Goal: Information Seeking & Learning: Learn about a topic

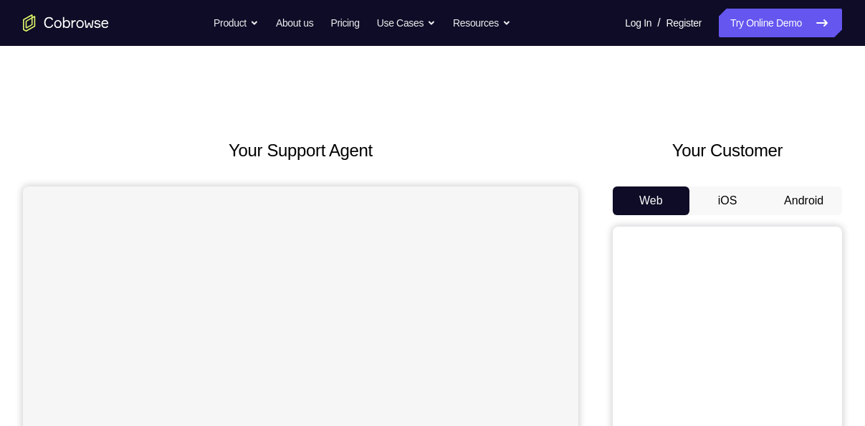
click at [541, 166] on div "Your Support Agent" at bounding box center [301, 403] width 556 height 530
click at [816, 203] on button "Android" at bounding box center [804, 200] width 77 height 29
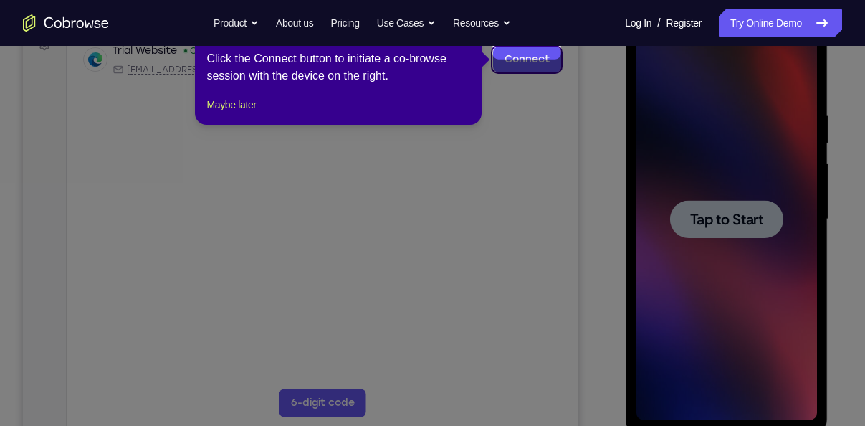
scroll to position [246, 0]
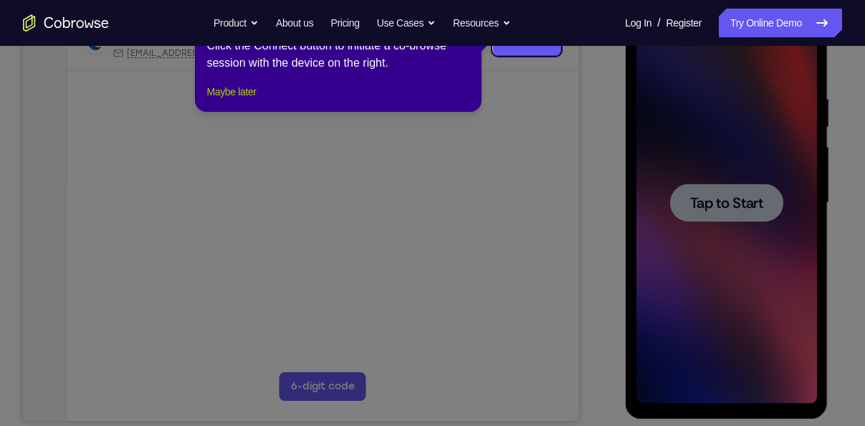
click at [256, 100] on button "Maybe later" at bounding box center [231, 91] width 49 height 17
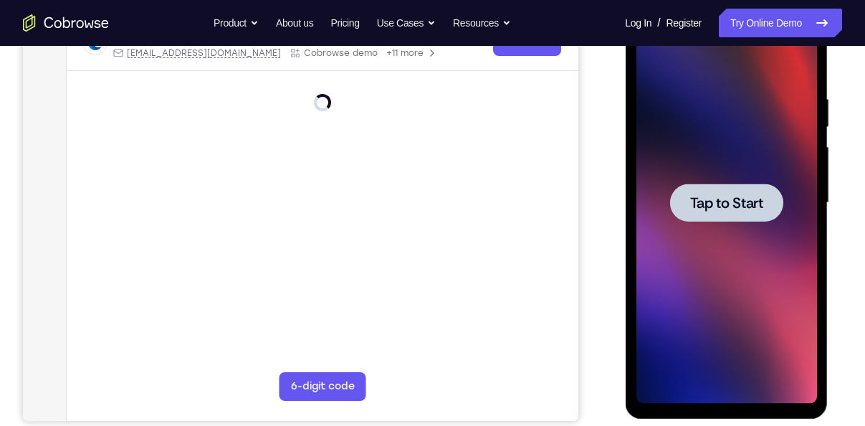
click at [731, 201] on span "Tap to Start" at bounding box center [726, 203] width 73 height 14
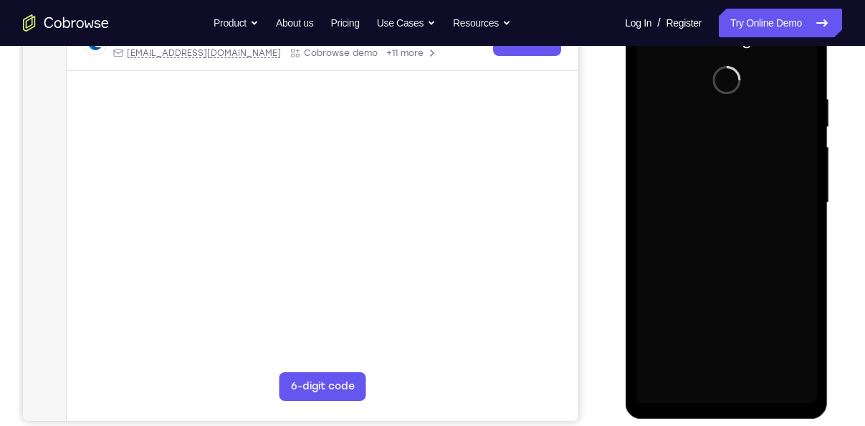
scroll to position [267, 0]
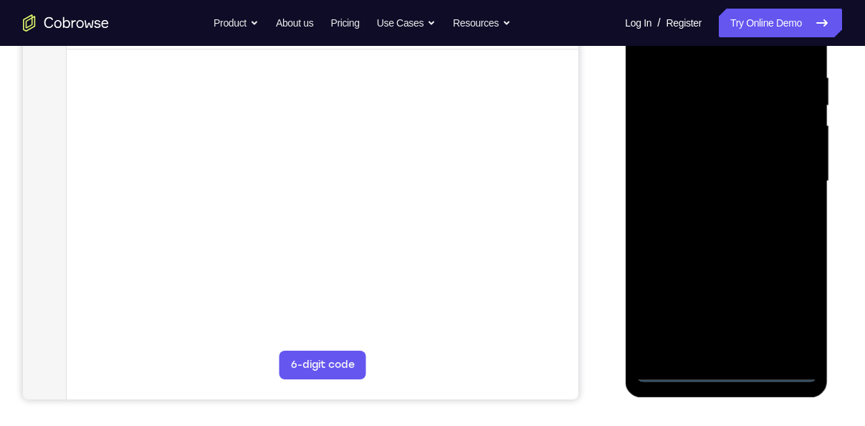
click at [725, 373] on div at bounding box center [726, 182] width 181 height 402
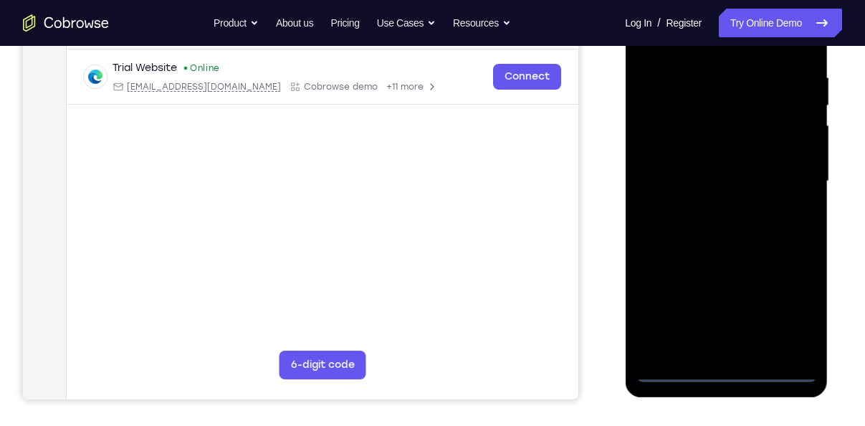
click at [792, 297] on div at bounding box center [726, 182] width 181 height 402
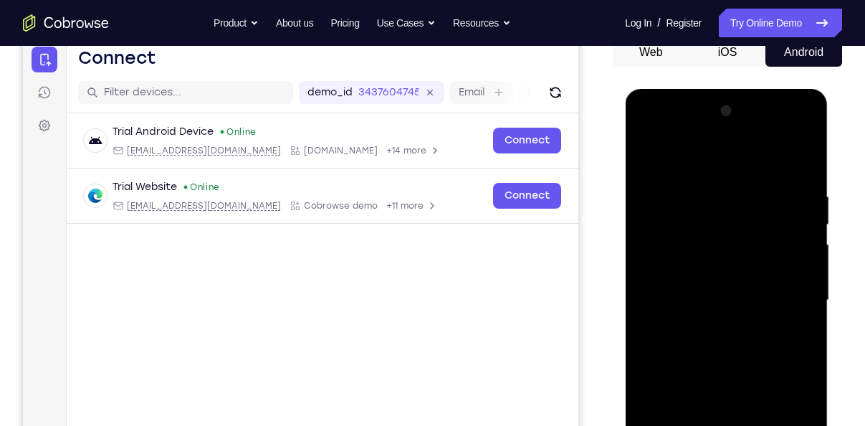
scroll to position [146, 0]
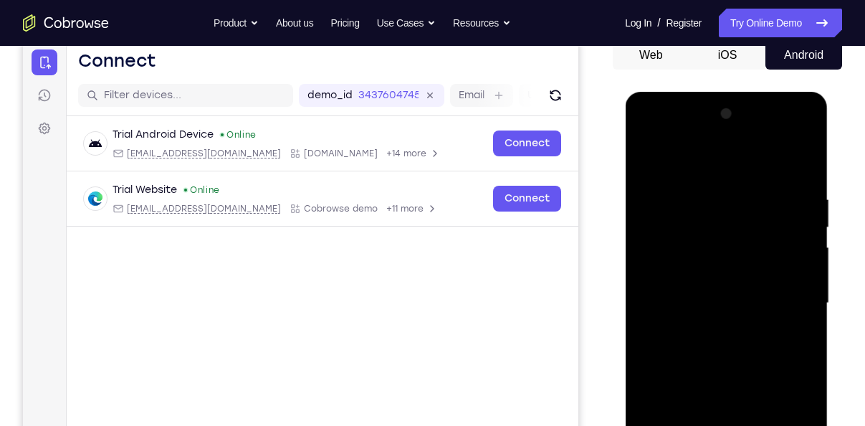
click at [651, 136] on div at bounding box center [726, 304] width 181 height 402
click at [789, 300] on div at bounding box center [726, 304] width 181 height 402
click at [711, 328] on div at bounding box center [726, 304] width 181 height 402
click at [720, 297] on div at bounding box center [726, 304] width 181 height 402
click at [701, 280] on div at bounding box center [726, 304] width 181 height 402
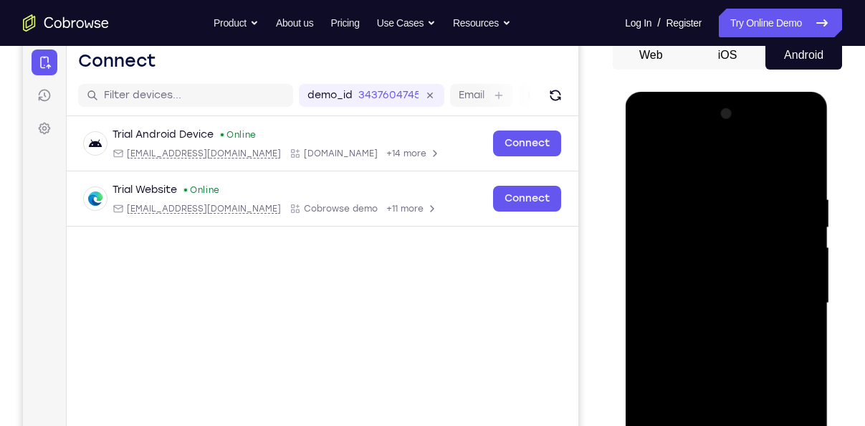
click at [731, 298] on div at bounding box center [726, 304] width 181 height 402
click at [739, 360] on div at bounding box center [726, 304] width 181 height 402
click at [732, 345] on div at bounding box center [726, 304] width 181 height 402
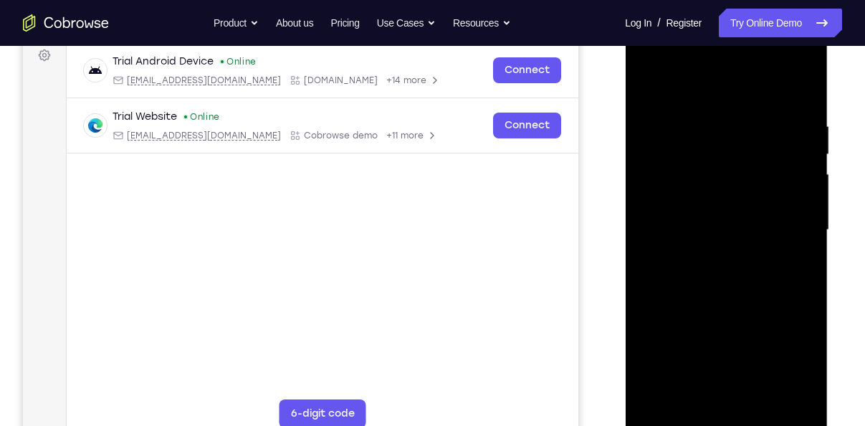
scroll to position [219, 0]
click at [730, 294] on div at bounding box center [726, 230] width 181 height 402
click at [808, 264] on div at bounding box center [726, 230] width 181 height 402
click at [803, 400] on div at bounding box center [726, 230] width 181 height 402
click at [801, 262] on div at bounding box center [726, 230] width 181 height 402
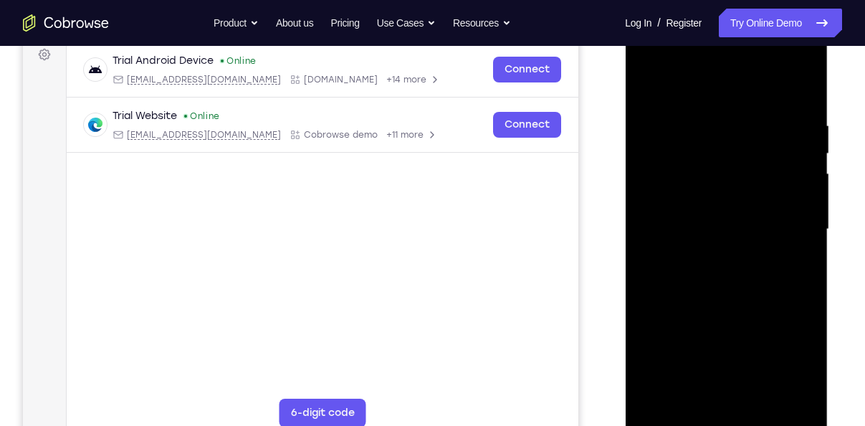
click at [801, 262] on div at bounding box center [726, 230] width 181 height 402
click at [703, 123] on div at bounding box center [726, 230] width 181 height 402
click at [802, 204] on div at bounding box center [726, 230] width 181 height 402
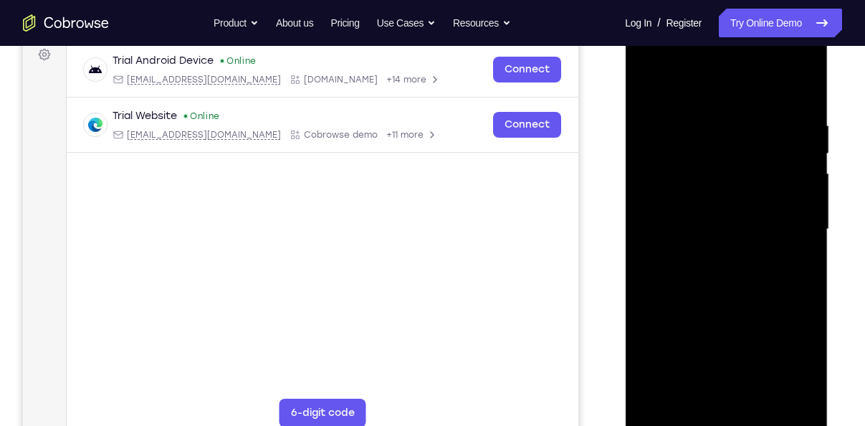
click at [802, 204] on div at bounding box center [726, 230] width 181 height 402
click at [800, 87] on div at bounding box center [726, 230] width 181 height 402
click at [756, 120] on div at bounding box center [726, 230] width 181 height 402
click at [795, 183] on div at bounding box center [726, 230] width 181 height 402
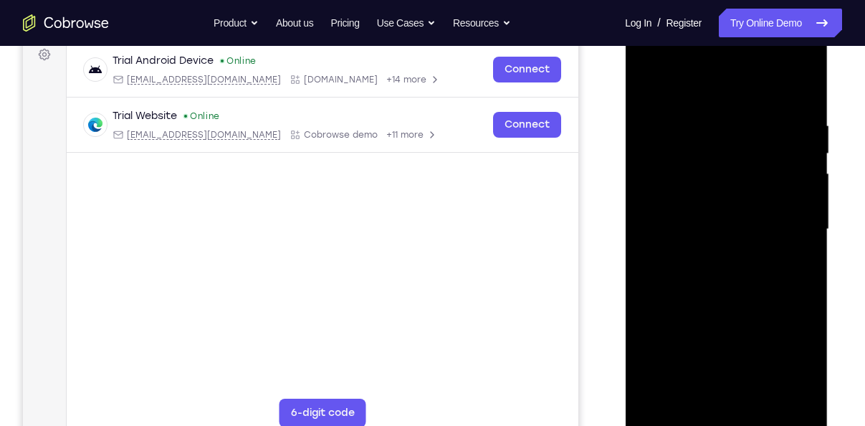
click at [795, 183] on div at bounding box center [726, 230] width 181 height 402
click at [799, 96] on div at bounding box center [726, 230] width 181 height 402
click at [798, 111] on div at bounding box center [726, 230] width 181 height 402
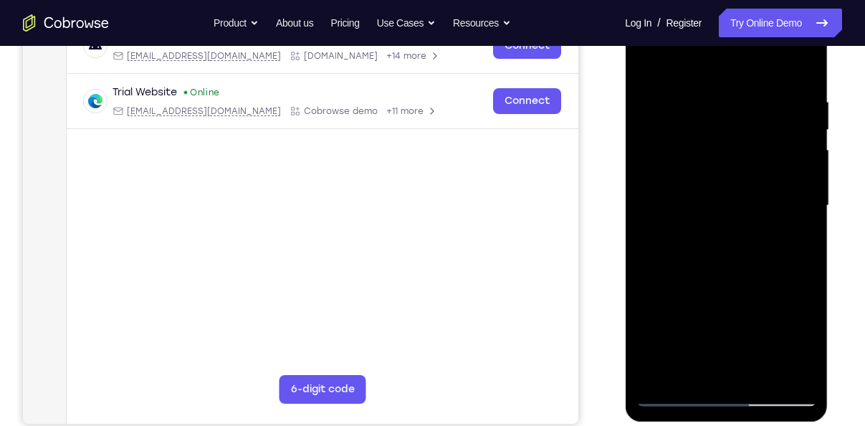
scroll to position [244, 0]
click at [803, 66] on div at bounding box center [726, 205] width 181 height 402
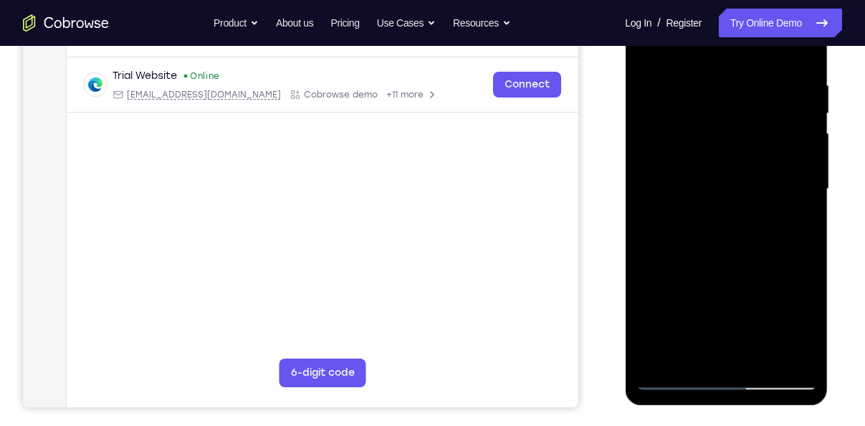
drag, startPoint x: 744, startPoint y: 264, endPoint x: 721, endPoint y: 75, distance: 190.0
click at [721, 75] on div at bounding box center [726, 190] width 181 height 402
drag, startPoint x: 734, startPoint y: 234, endPoint x: 710, endPoint y: 80, distance: 155.3
click at [710, 80] on div at bounding box center [726, 190] width 181 height 402
drag, startPoint x: 732, startPoint y: 270, endPoint x: 713, endPoint y: 85, distance: 186.7
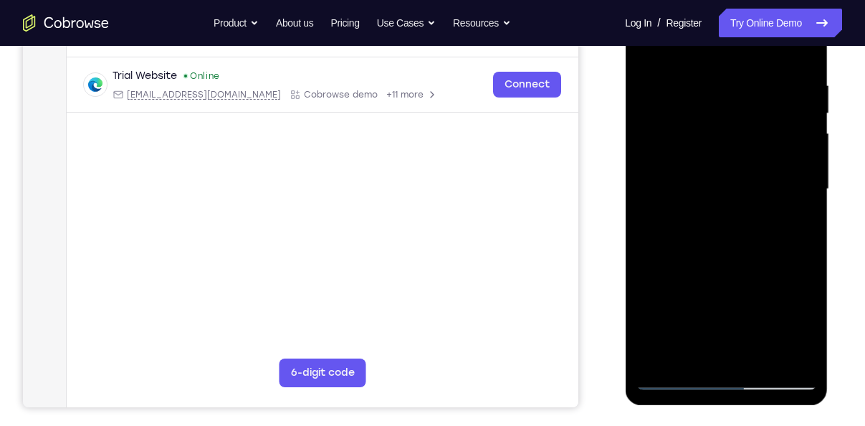
click at [713, 85] on div at bounding box center [726, 190] width 181 height 402
drag, startPoint x: 744, startPoint y: 226, endPoint x: 736, endPoint y: 131, distance: 95.7
click at [736, 131] on div at bounding box center [726, 190] width 181 height 402
click at [756, 360] on div at bounding box center [726, 190] width 181 height 402
click at [724, 264] on div at bounding box center [726, 190] width 181 height 402
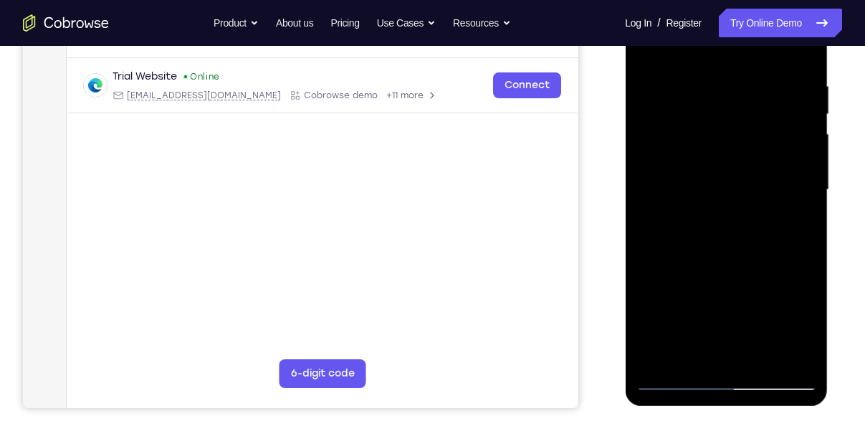
scroll to position [240, 0]
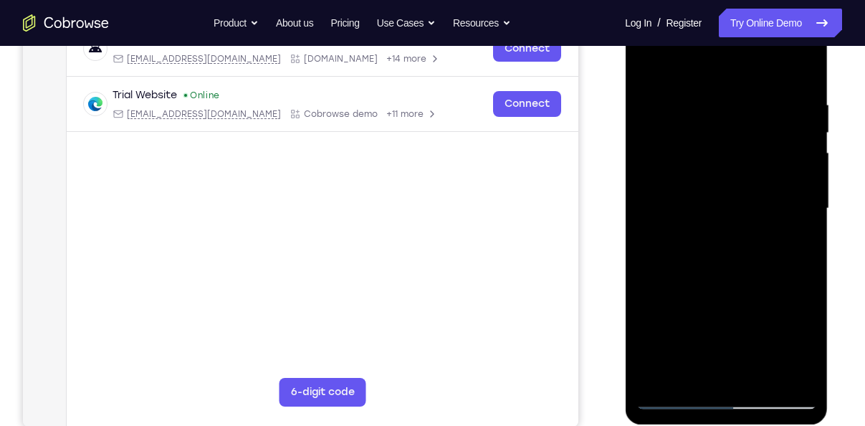
click at [688, 280] on div at bounding box center [726, 209] width 181 height 402
click at [687, 61] on div at bounding box center [726, 209] width 181 height 402
drag, startPoint x: 738, startPoint y: 136, endPoint x: 752, endPoint y: 207, distance: 72.4
click at [752, 207] on div at bounding box center [726, 209] width 181 height 402
click at [786, 242] on div at bounding box center [726, 209] width 181 height 402
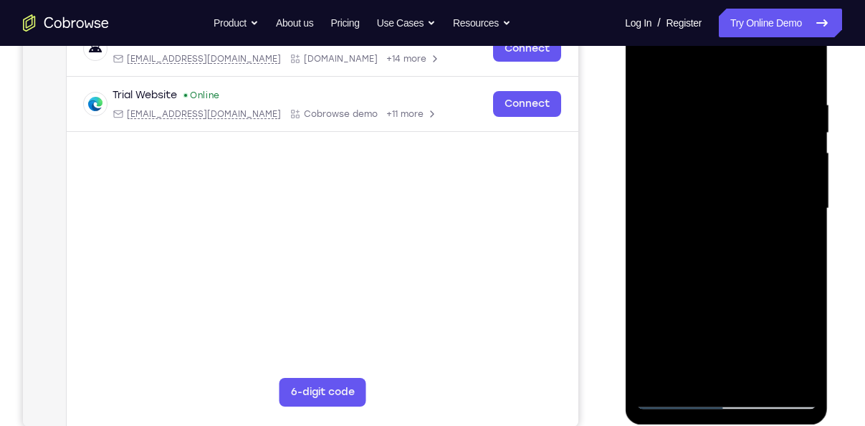
click at [649, 65] on div at bounding box center [726, 209] width 181 height 402
click at [647, 66] on div at bounding box center [726, 209] width 181 height 402
drag, startPoint x: 749, startPoint y: 298, endPoint x: 748, endPoint y: 113, distance: 185.0
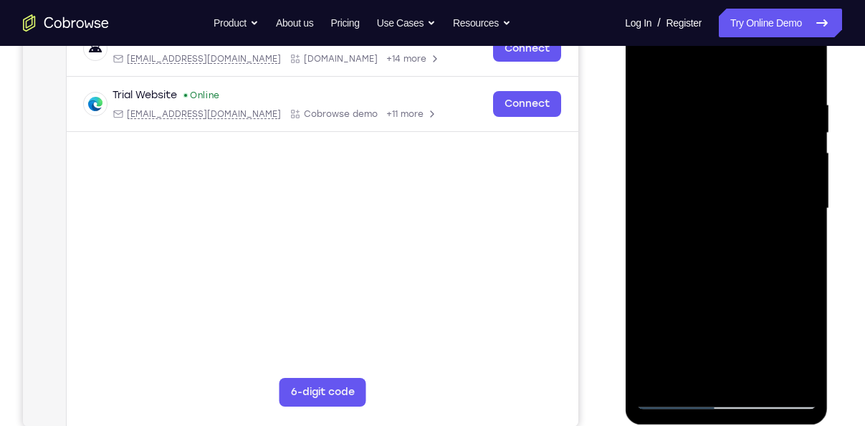
click at [748, 113] on div at bounding box center [726, 209] width 181 height 402
drag, startPoint x: 740, startPoint y: 280, endPoint x: 735, endPoint y: 135, distance: 145.6
click at [735, 135] on div at bounding box center [726, 209] width 181 height 402
drag, startPoint x: 751, startPoint y: 305, endPoint x: 748, endPoint y: 95, distance: 210.8
click at [748, 95] on div at bounding box center [726, 209] width 181 height 402
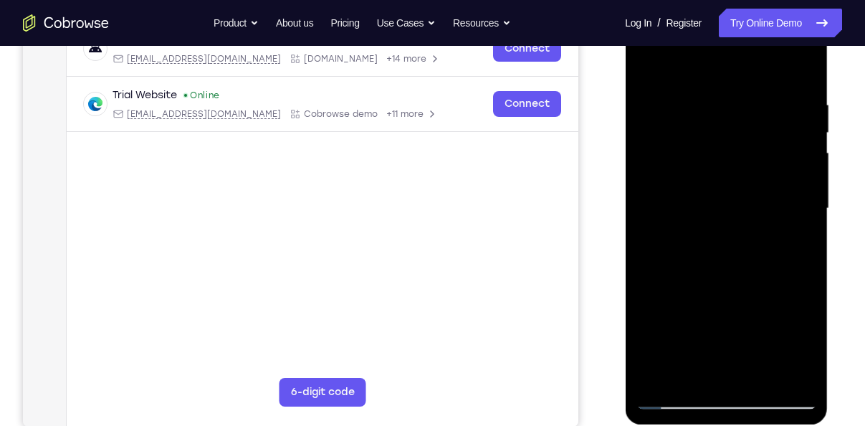
click at [748, 318] on div at bounding box center [726, 209] width 181 height 402
click at [762, 379] on div at bounding box center [726, 209] width 181 height 402
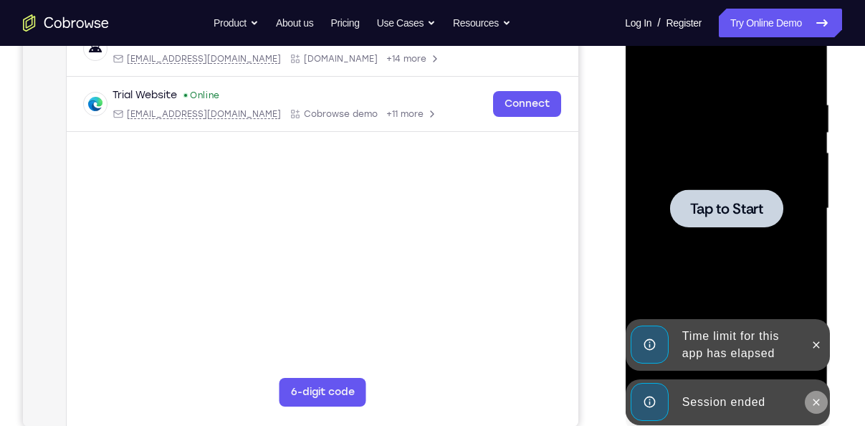
click at [812, 401] on icon at bounding box center [815, 402] width 11 height 11
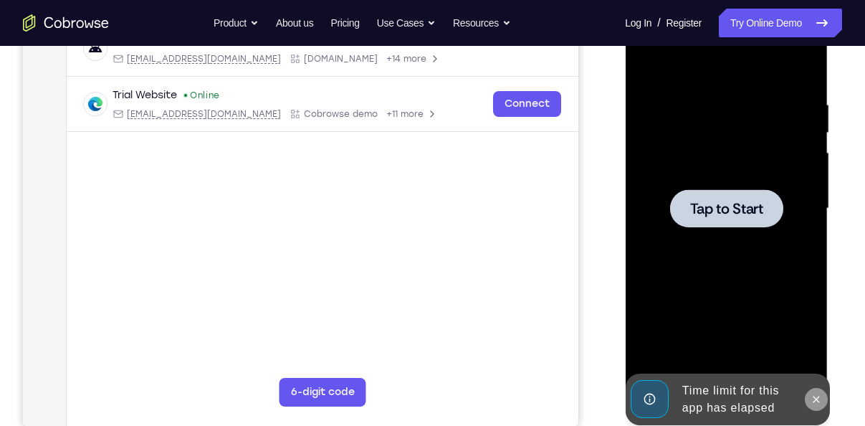
click at [814, 391] on button at bounding box center [816, 399] width 23 height 23
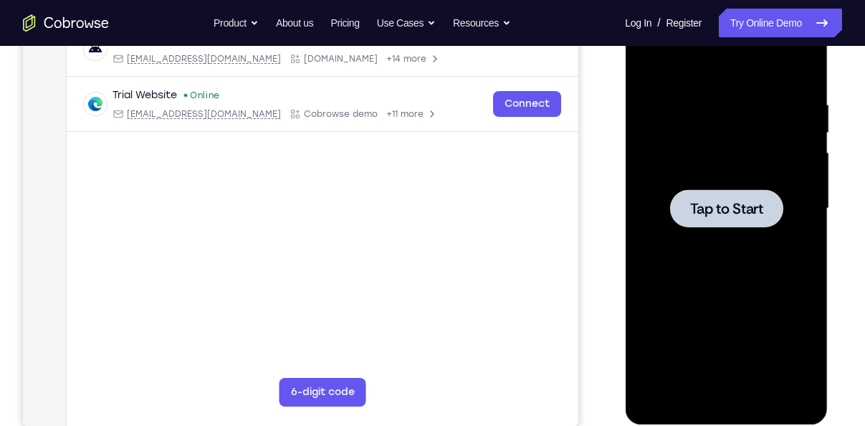
click at [729, 221] on div at bounding box center [726, 208] width 113 height 38
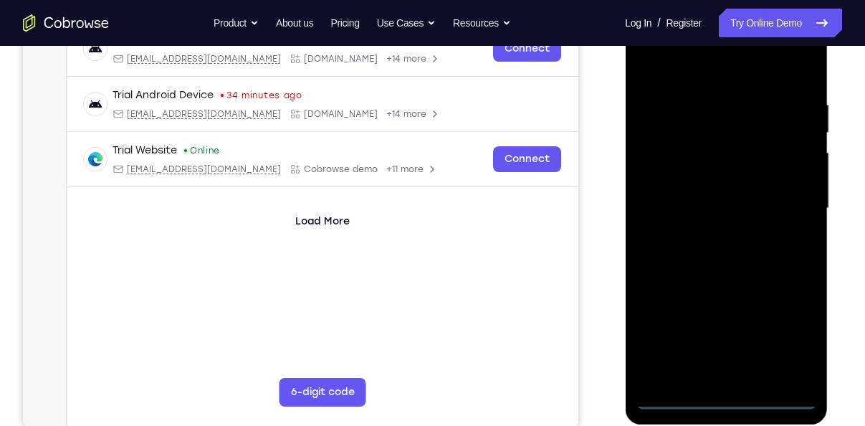
click at [730, 400] on div at bounding box center [726, 209] width 181 height 402
click at [797, 343] on div at bounding box center [726, 209] width 181 height 402
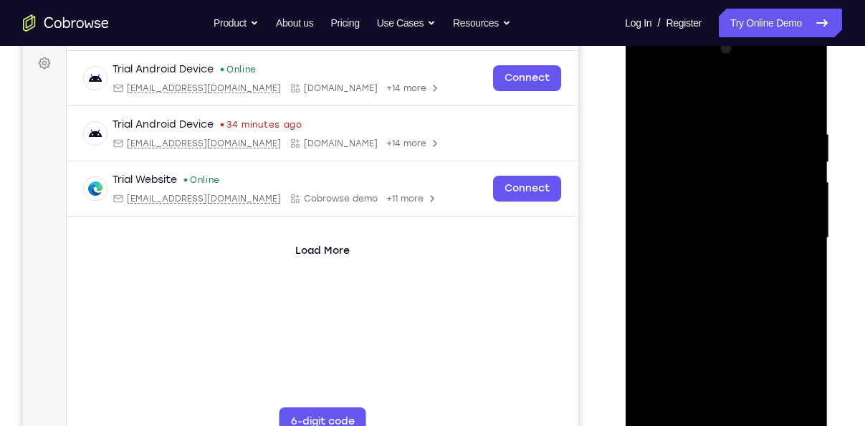
scroll to position [200, 0]
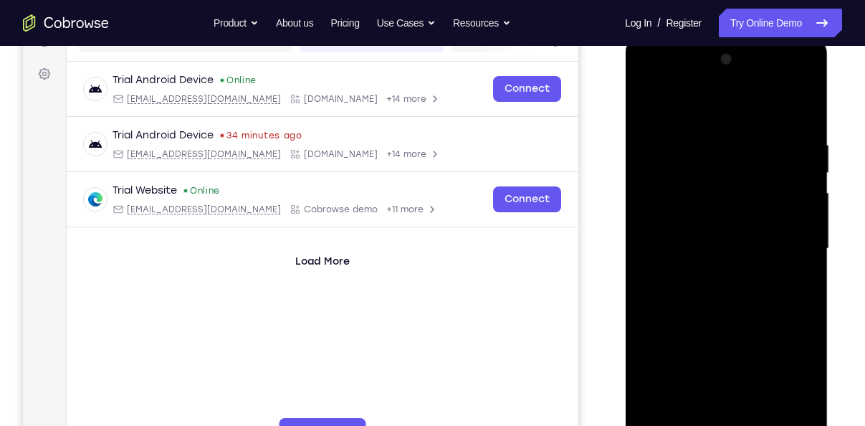
click at [646, 81] on div at bounding box center [726, 249] width 181 height 402
click at [789, 236] on div at bounding box center [726, 249] width 181 height 402
click at [708, 277] on div at bounding box center [726, 249] width 181 height 402
click at [702, 233] on div at bounding box center [726, 249] width 181 height 402
click at [692, 222] on div at bounding box center [726, 249] width 181 height 402
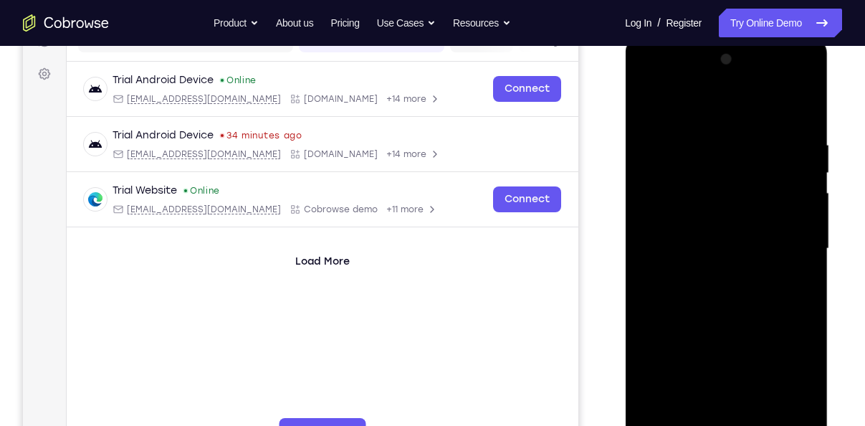
click at [706, 241] on div at bounding box center [726, 249] width 181 height 402
click at [736, 293] on div at bounding box center [726, 249] width 181 height 402
click at [762, 321] on div at bounding box center [726, 249] width 181 height 402
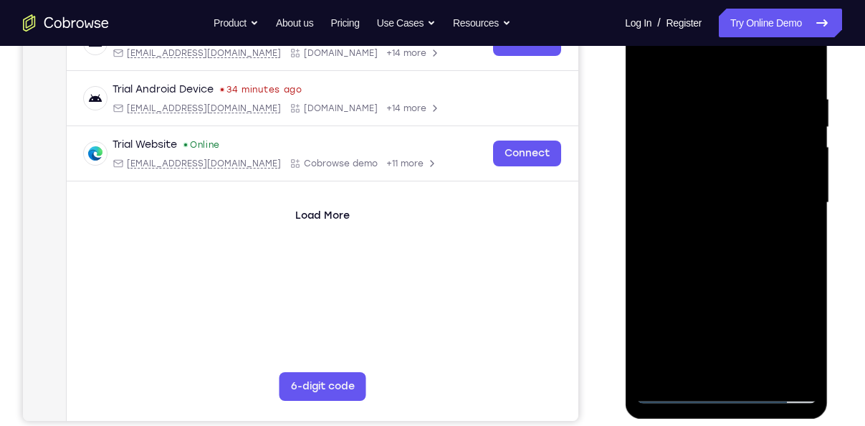
scroll to position [247, 0]
click at [802, 372] on div at bounding box center [726, 202] width 181 height 402
drag, startPoint x: 776, startPoint y: 290, endPoint x: 776, endPoint y: 214, distance: 76.7
click at [776, 214] on div at bounding box center [726, 202] width 181 height 402
click at [808, 174] on div at bounding box center [726, 202] width 181 height 402
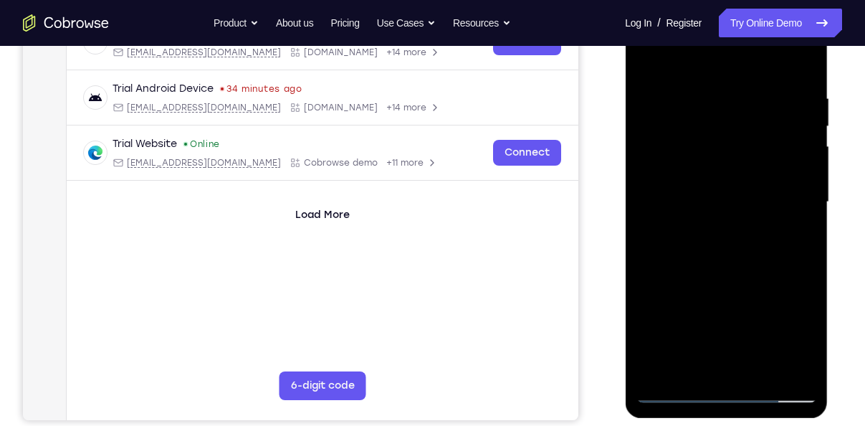
click at [808, 174] on div at bounding box center [726, 202] width 181 height 402
click at [645, 173] on div at bounding box center [726, 202] width 181 height 402
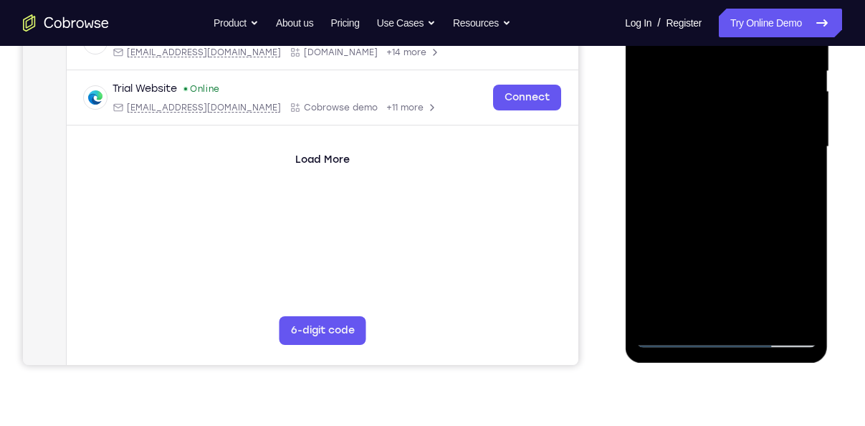
scroll to position [295, 0]
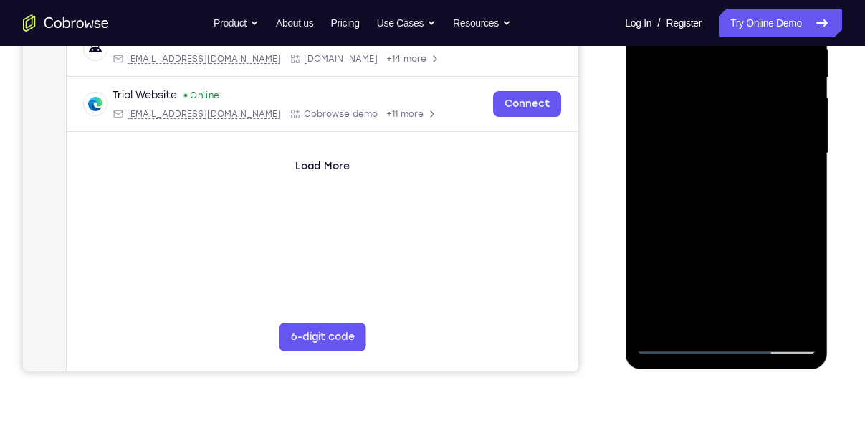
drag, startPoint x: 744, startPoint y: 132, endPoint x: 742, endPoint y: 330, distance: 197.9
click at [742, 330] on div at bounding box center [726, 154] width 181 height 402
drag, startPoint x: 723, startPoint y: 91, endPoint x: 726, endPoint y: 219, distance: 128.4
click at [726, 219] on div at bounding box center [726, 154] width 181 height 402
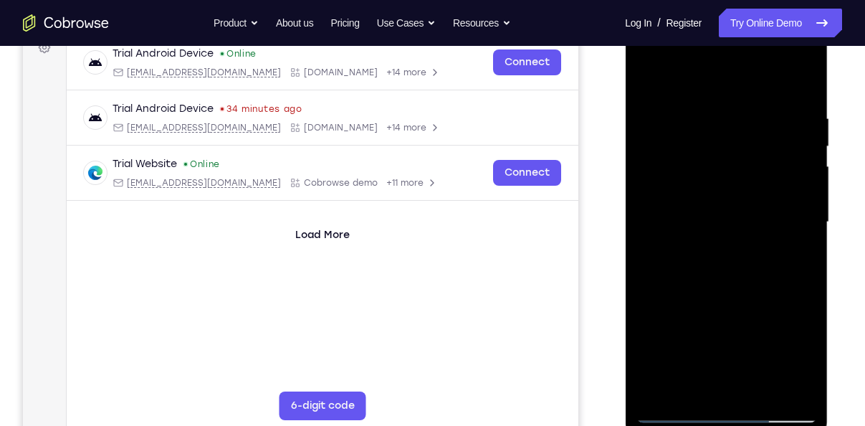
scroll to position [224, 0]
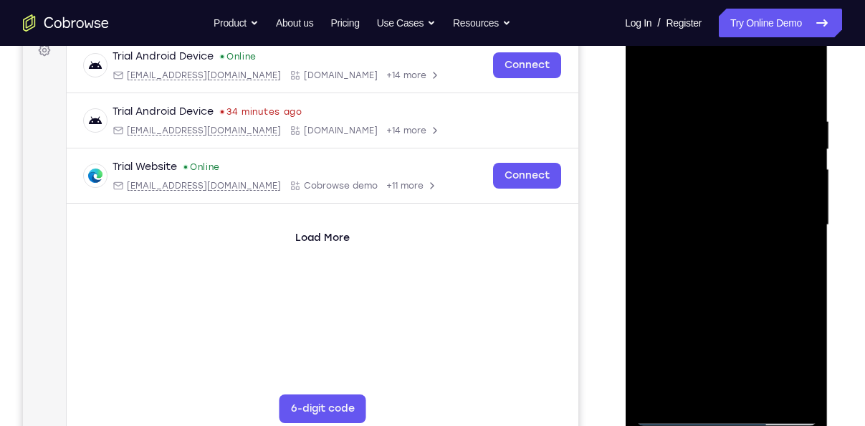
drag, startPoint x: 724, startPoint y: 204, endPoint x: 724, endPoint y: 343, distance: 139.1
click at [724, 343] on div at bounding box center [726, 225] width 181 height 402
click at [801, 389] on div at bounding box center [726, 225] width 181 height 402
click at [696, 388] on div at bounding box center [726, 225] width 181 height 402
click at [706, 72] on div at bounding box center [726, 225] width 181 height 402
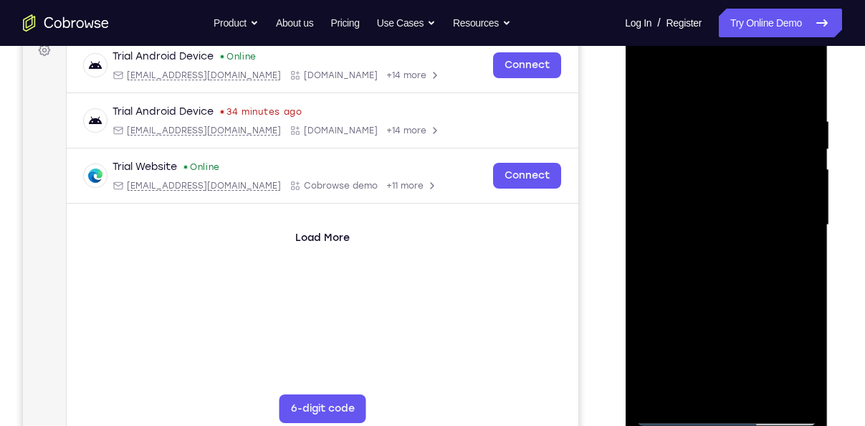
click at [695, 248] on div at bounding box center [726, 225] width 181 height 402
click at [669, 114] on div at bounding box center [726, 225] width 181 height 402
click at [802, 85] on div at bounding box center [726, 225] width 181 height 402
click at [641, 75] on div at bounding box center [726, 225] width 181 height 402
click at [676, 409] on div at bounding box center [726, 225] width 181 height 402
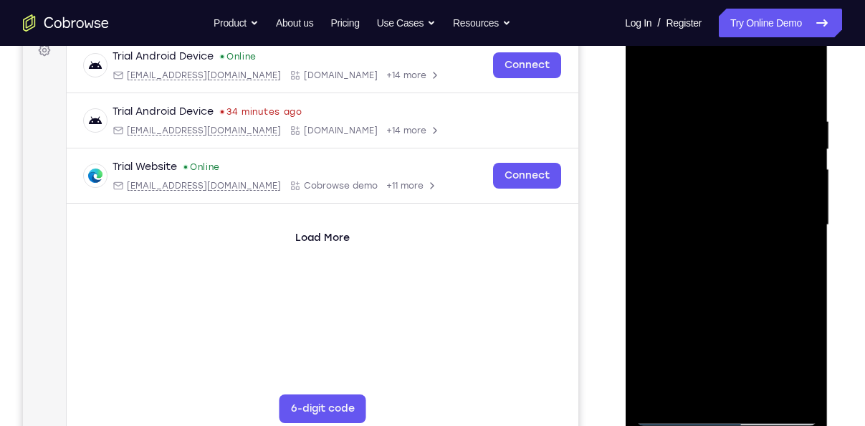
click at [673, 416] on div at bounding box center [726, 225] width 181 height 402
click at [698, 246] on div at bounding box center [726, 225] width 181 height 402
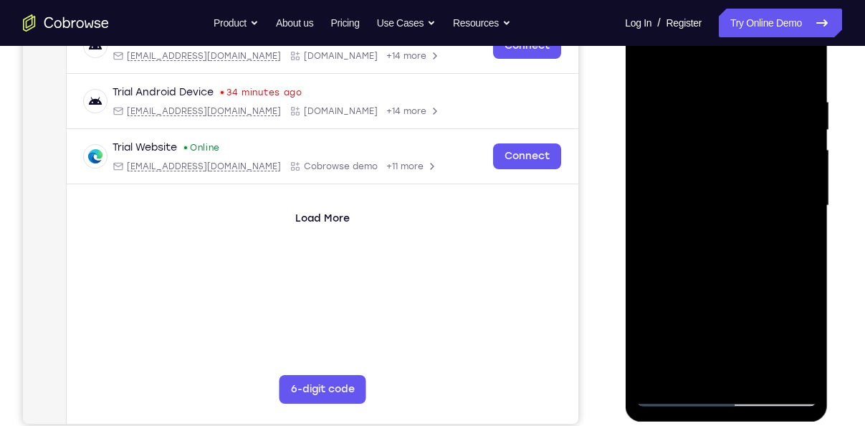
scroll to position [248, 0]
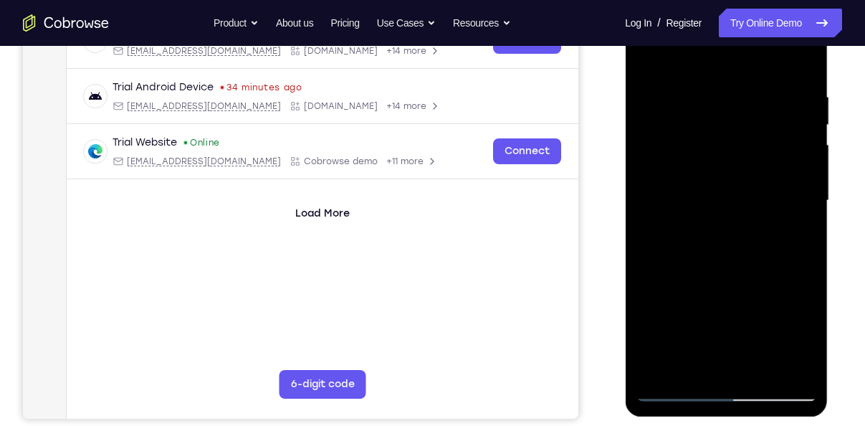
drag, startPoint x: 698, startPoint y: 225, endPoint x: 696, endPoint y: 166, distance: 59.5
click at [696, 166] on div at bounding box center [726, 201] width 181 height 402
click at [745, 295] on div at bounding box center [726, 201] width 181 height 402
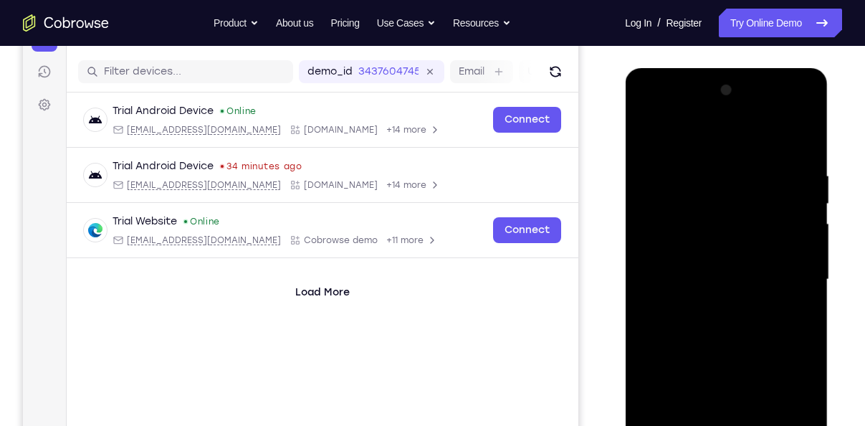
scroll to position [169, 0]
click at [652, 138] on div at bounding box center [726, 281] width 181 height 402
click at [685, 358] on div at bounding box center [726, 281] width 181 height 402
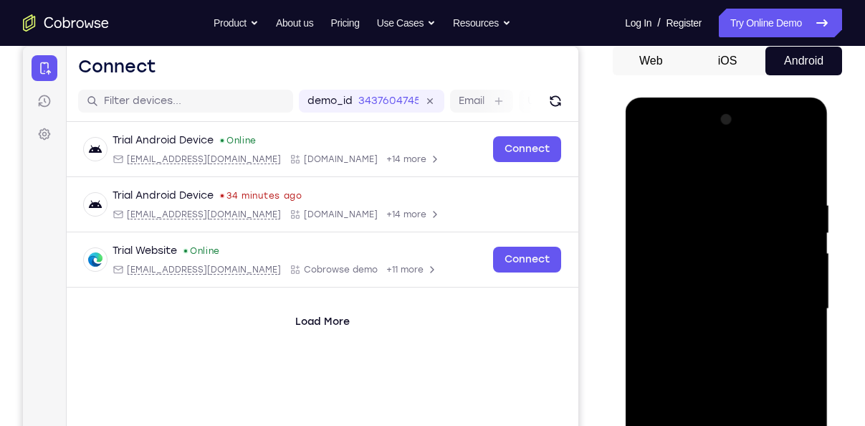
scroll to position [138, 0]
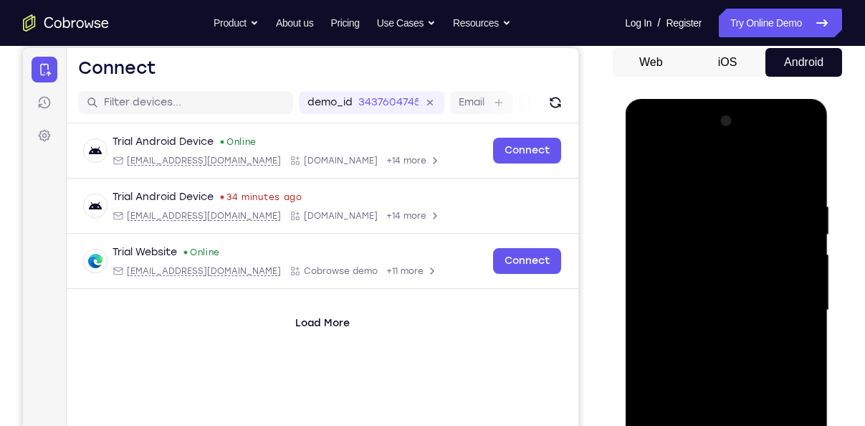
drag, startPoint x: 697, startPoint y: 305, endPoint x: 700, endPoint y: 209, distance: 96.1
click at [700, 209] on div at bounding box center [726, 311] width 181 height 402
click at [730, 362] on div at bounding box center [726, 311] width 181 height 402
click at [812, 245] on div at bounding box center [726, 311] width 181 height 402
click at [808, 245] on div at bounding box center [726, 311] width 181 height 402
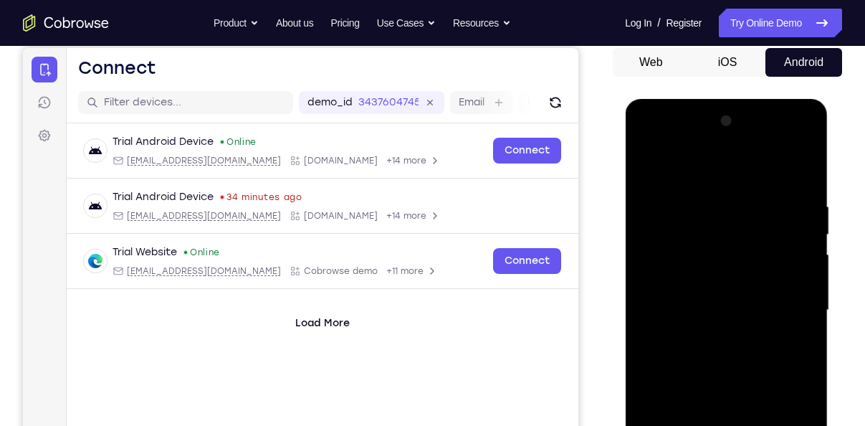
click at [808, 245] on div at bounding box center [726, 311] width 181 height 402
click at [647, 166] on div at bounding box center [726, 311] width 181 height 402
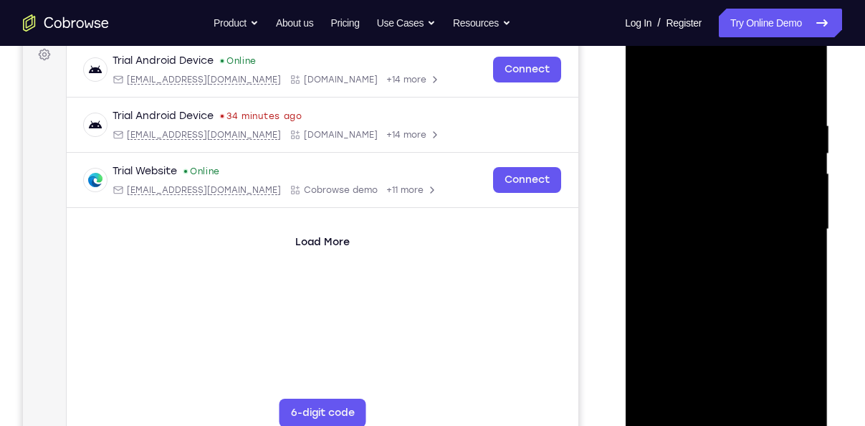
scroll to position [226, 0]
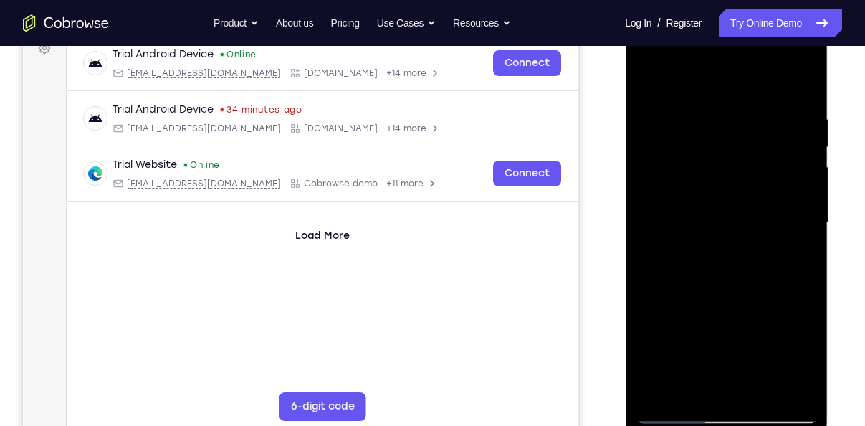
click at [661, 266] on div at bounding box center [726, 223] width 181 height 402
click at [708, 113] on div at bounding box center [726, 223] width 181 height 402
click at [808, 235] on div at bounding box center [726, 223] width 181 height 402
click at [794, 229] on div at bounding box center [726, 223] width 181 height 402
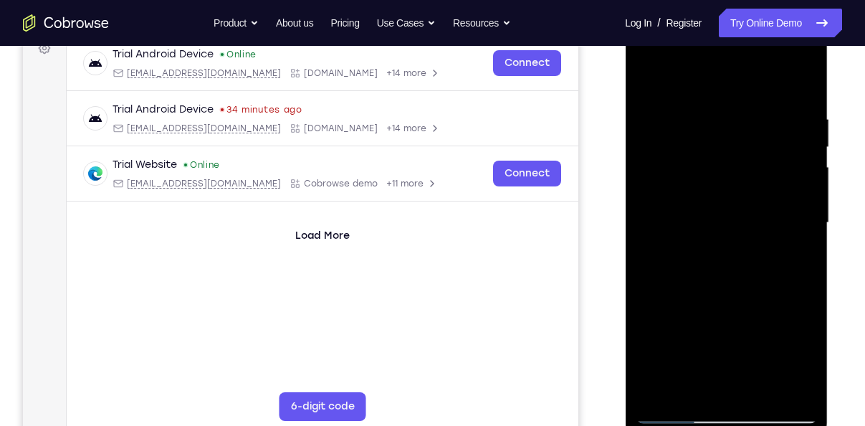
click at [794, 229] on div at bounding box center [726, 223] width 181 height 402
click at [802, 85] on div at bounding box center [726, 223] width 181 height 402
click at [742, 104] on div at bounding box center [726, 223] width 181 height 402
click at [789, 279] on div at bounding box center [726, 223] width 181 height 402
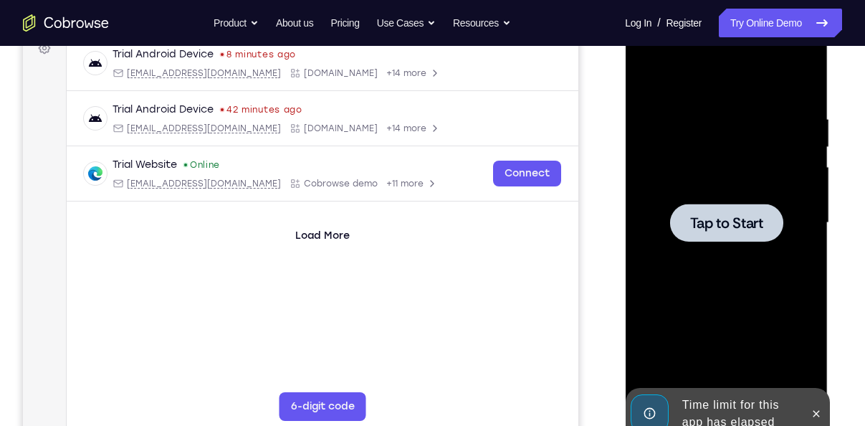
click at [725, 234] on div at bounding box center [726, 223] width 113 height 38
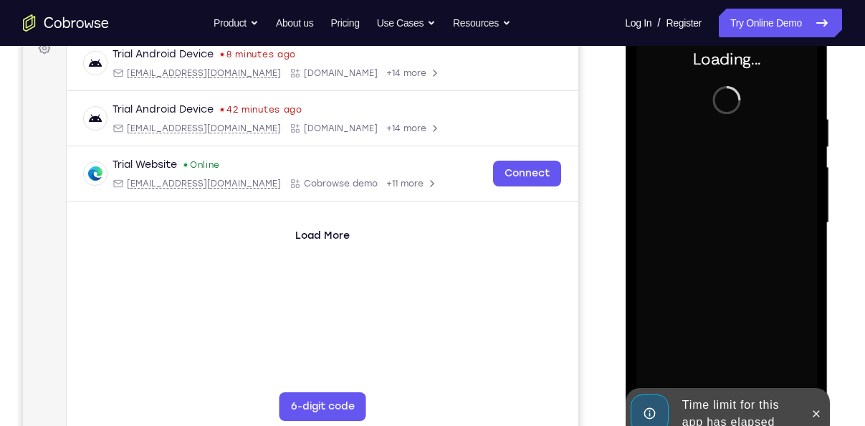
scroll to position [257, 0]
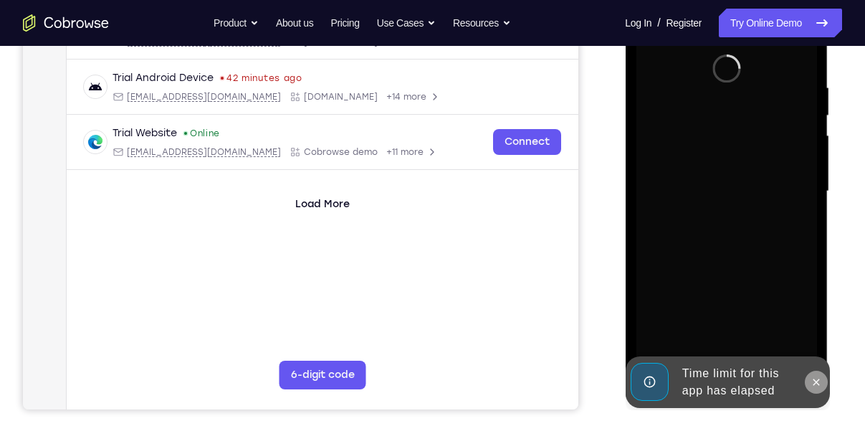
click at [818, 377] on icon at bounding box center [815, 381] width 11 height 11
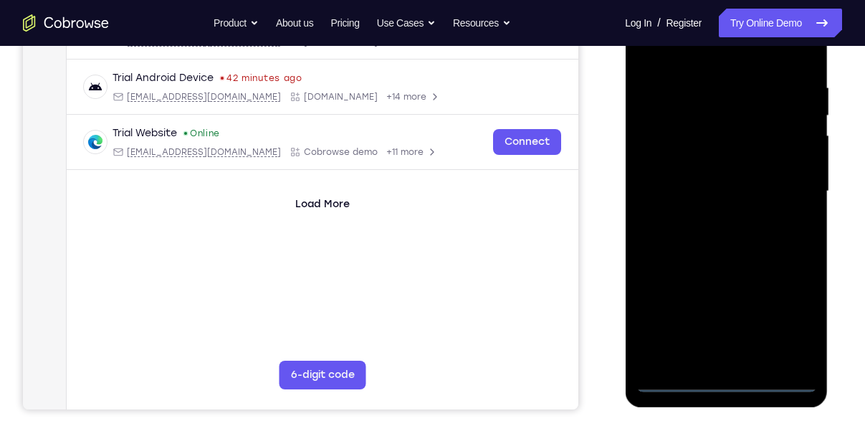
click at [724, 379] on div at bounding box center [726, 192] width 181 height 402
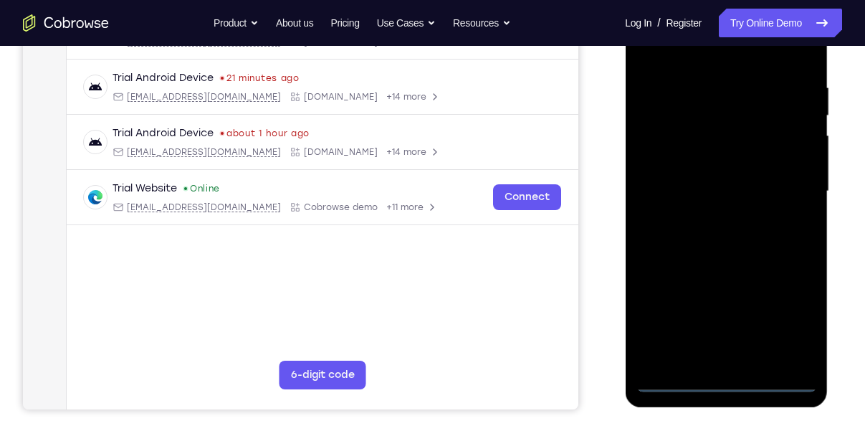
click at [785, 321] on div at bounding box center [726, 192] width 181 height 402
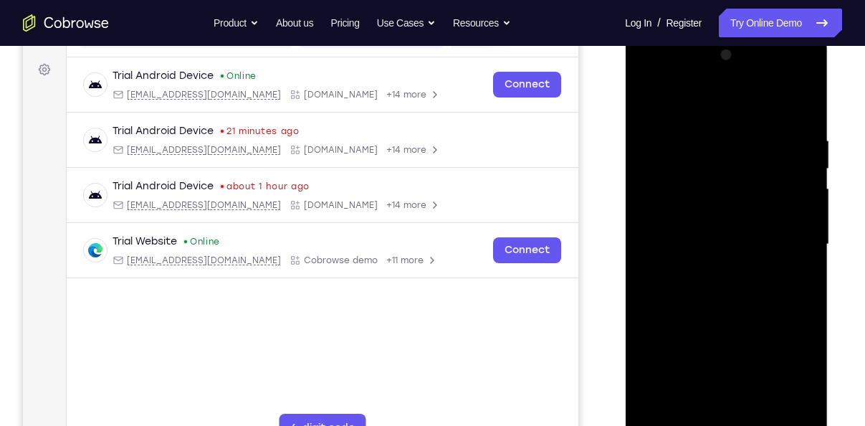
scroll to position [200, 0]
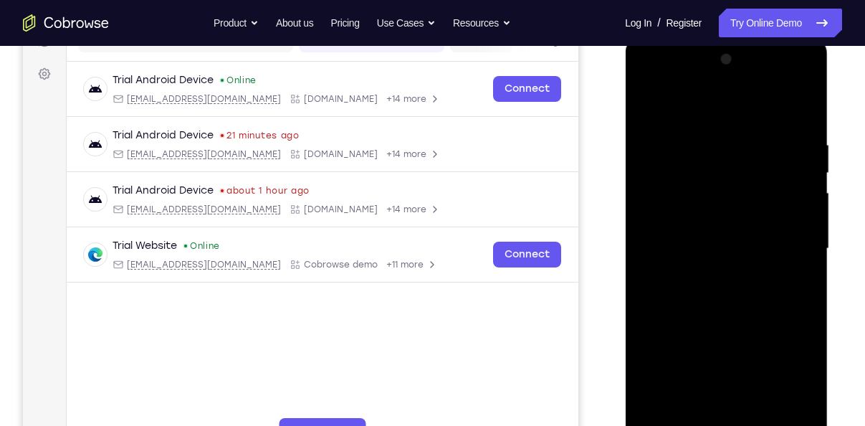
click at [651, 80] on div at bounding box center [726, 249] width 181 height 402
click at [796, 250] on div at bounding box center [726, 249] width 181 height 402
click at [708, 277] on div at bounding box center [726, 249] width 181 height 402
click at [706, 228] on div at bounding box center [726, 249] width 181 height 402
click at [689, 222] on div at bounding box center [726, 249] width 181 height 402
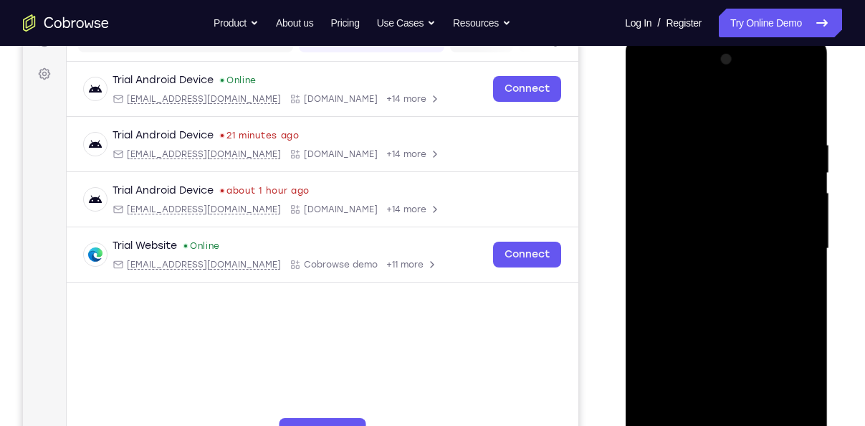
click at [716, 246] on div at bounding box center [726, 249] width 181 height 402
click at [758, 306] on div at bounding box center [726, 249] width 181 height 402
click at [801, 272] on div at bounding box center [726, 249] width 181 height 402
click at [650, 188] on div at bounding box center [726, 249] width 181 height 402
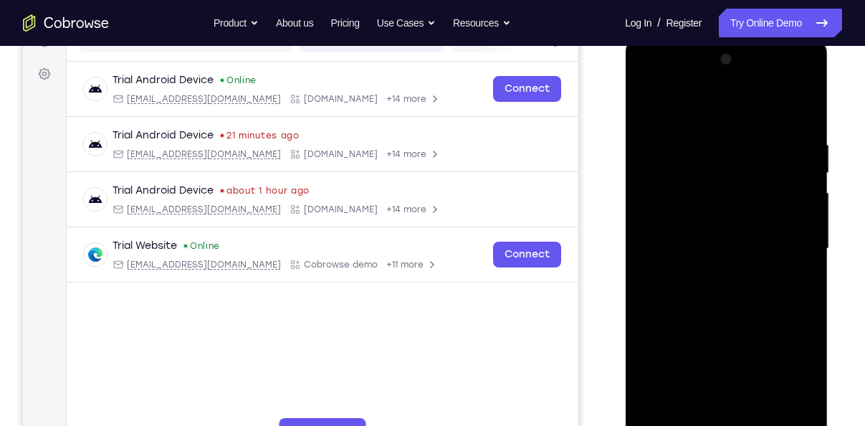
click at [650, 193] on div at bounding box center [726, 249] width 181 height 402
drag, startPoint x: 653, startPoint y: 199, endPoint x: 643, endPoint y: 199, distance: 10.0
click at [643, 199] on div at bounding box center [726, 249] width 181 height 402
click at [756, 252] on div at bounding box center [726, 249] width 181 height 402
click at [743, 290] on div at bounding box center [726, 249] width 181 height 402
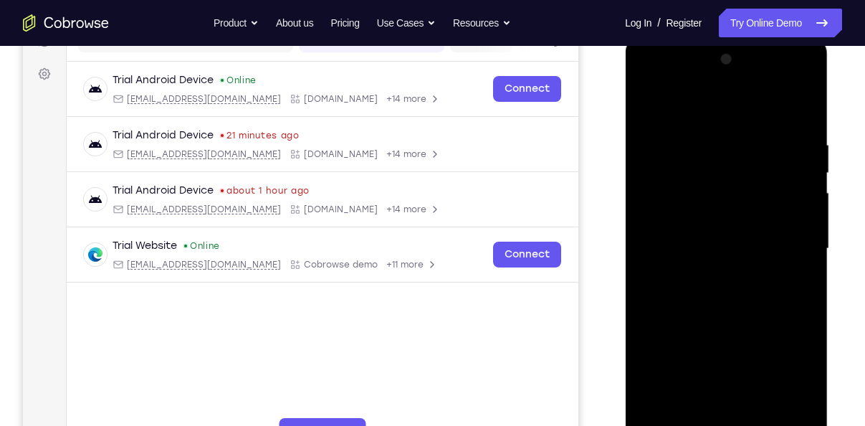
click at [743, 290] on div at bounding box center [726, 249] width 181 height 402
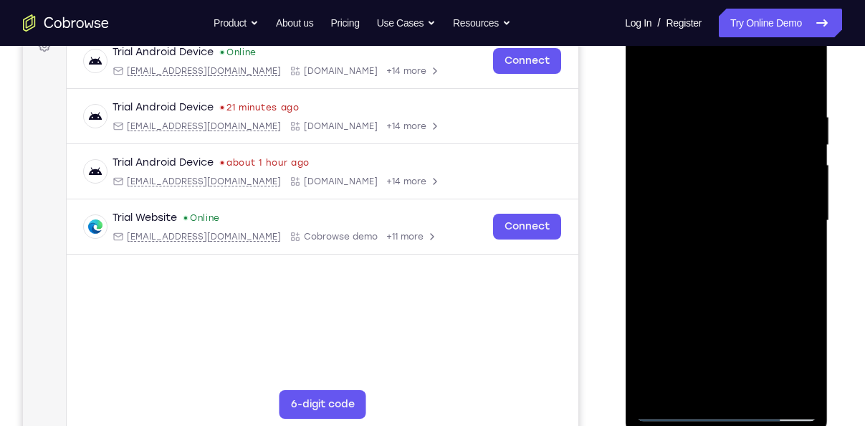
scroll to position [229, 0]
click at [731, 290] on div at bounding box center [726, 220] width 181 height 402
click at [807, 285] on div at bounding box center [726, 220] width 181 height 402
click at [805, 385] on div at bounding box center [726, 220] width 181 height 402
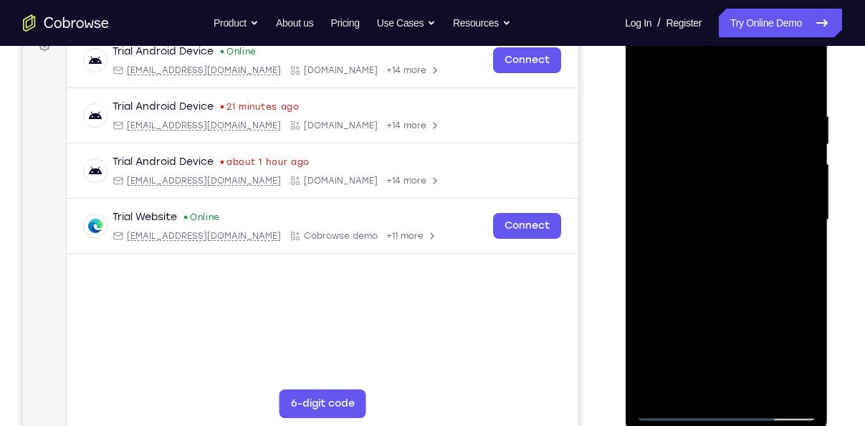
click at [764, 388] on div at bounding box center [726, 220] width 181 height 402
click at [730, 296] on div at bounding box center [726, 220] width 181 height 402
drag, startPoint x: 769, startPoint y: 332, endPoint x: 739, endPoint y: 153, distance: 181.9
click at [739, 153] on div at bounding box center [726, 220] width 181 height 402
drag, startPoint x: 777, startPoint y: 343, endPoint x: 762, endPoint y: 210, distance: 133.4
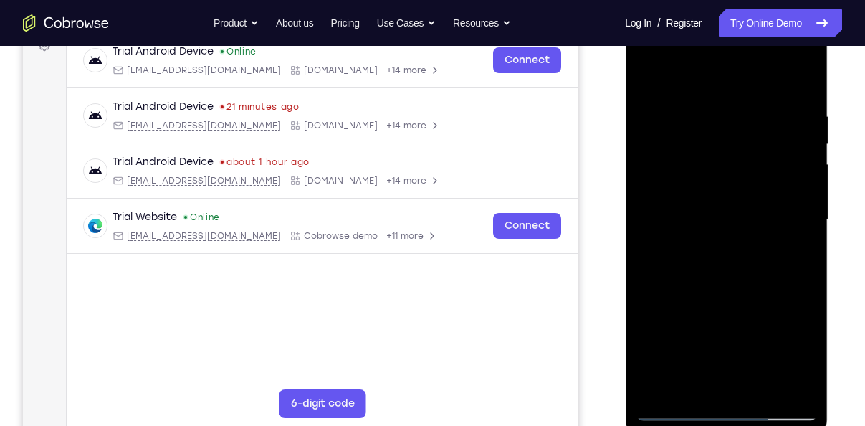
click at [762, 210] on div at bounding box center [726, 220] width 181 height 402
click at [705, 348] on div at bounding box center [726, 220] width 181 height 402
click at [662, 256] on div at bounding box center [726, 220] width 181 height 402
click at [665, 255] on div at bounding box center [726, 220] width 181 height 402
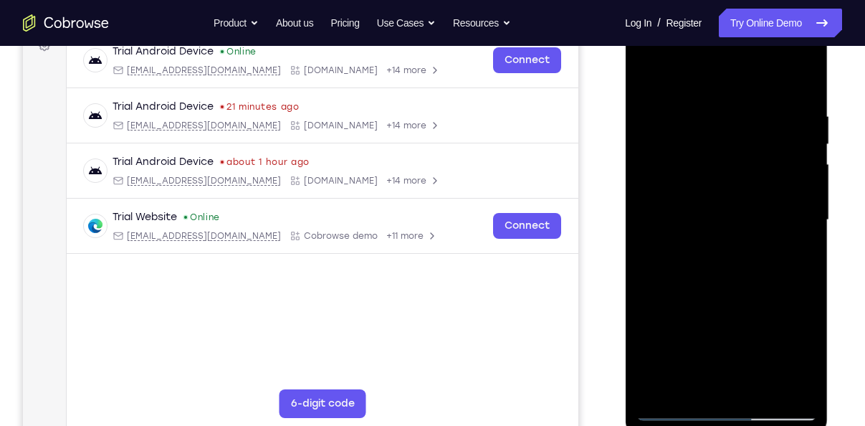
click at [665, 255] on div at bounding box center [726, 220] width 181 height 402
click at [735, 281] on div at bounding box center [726, 220] width 181 height 402
click at [660, 262] on div at bounding box center [726, 220] width 181 height 402
click at [664, 354] on div at bounding box center [726, 220] width 181 height 402
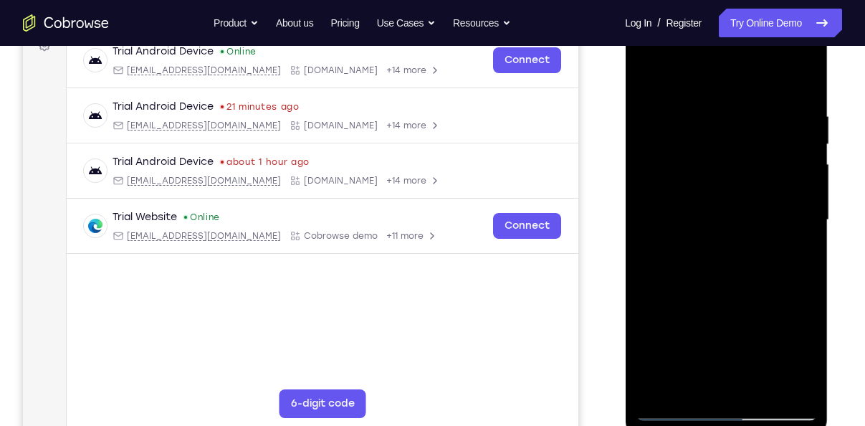
click at [799, 252] on div at bounding box center [726, 220] width 181 height 402
click at [726, 257] on div at bounding box center [726, 220] width 181 height 402
click at [705, 252] on div at bounding box center [726, 220] width 181 height 402
click at [692, 252] on div at bounding box center [726, 220] width 181 height 402
click at [799, 260] on div at bounding box center [726, 220] width 181 height 402
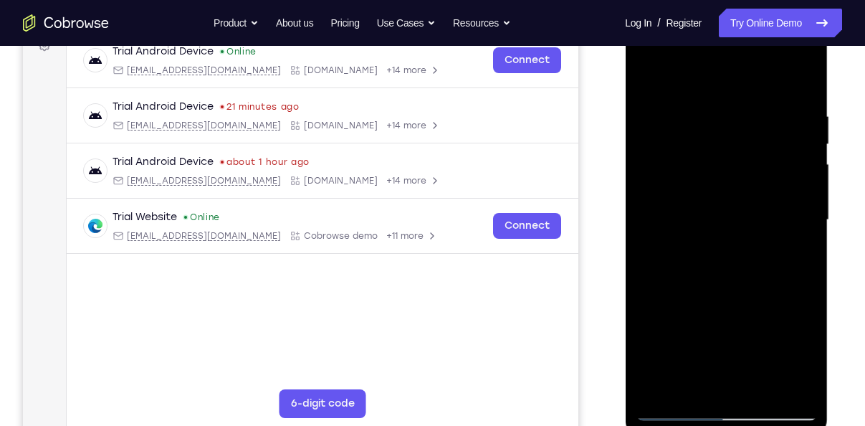
click at [670, 252] on div at bounding box center [726, 220] width 181 height 402
click at [671, 255] on div at bounding box center [726, 220] width 181 height 402
click at [805, 356] on div at bounding box center [726, 220] width 181 height 402
click at [795, 257] on div at bounding box center [726, 220] width 181 height 402
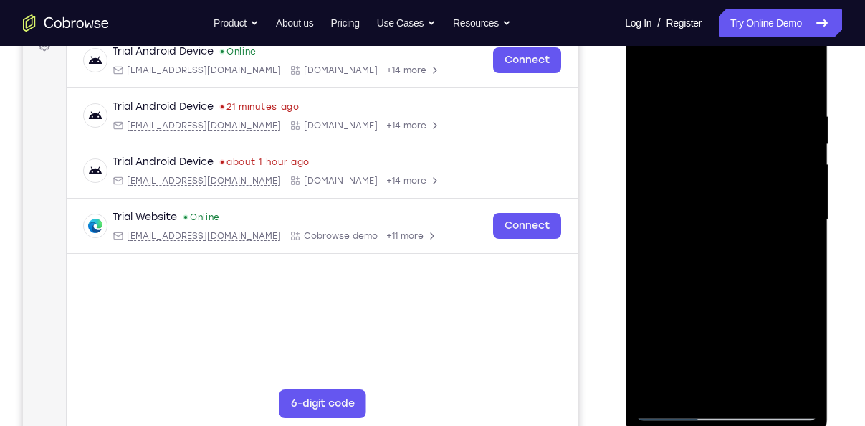
click at [802, 257] on div at bounding box center [726, 220] width 181 height 402
click at [649, 77] on div at bounding box center [726, 220] width 181 height 402
drag, startPoint x: 796, startPoint y: 257, endPoint x: 792, endPoint y: 462, distance: 205.1
click at [792, 425] on html "Online web based iOS Simulators and Android Emulators. Run iPhone, iPad, Mobile…" at bounding box center [727, 224] width 204 height 430
drag, startPoint x: 783, startPoint y: 266, endPoint x: 774, endPoint y: 404, distance: 138.7
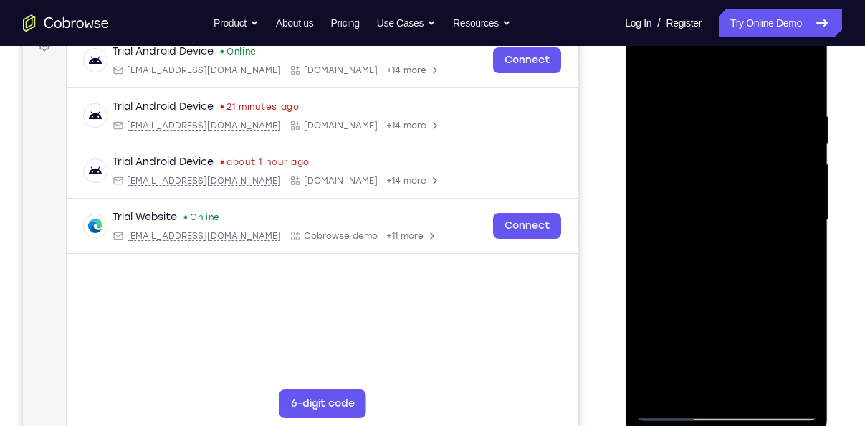
click at [774, 404] on div at bounding box center [726, 220] width 181 height 402
click at [690, 319] on div at bounding box center [726, 220] width 181 height 402
click at [693, 74] on div at bounding box center [726, 220] width 181 height 402
click at [649, 68] on div at bounding box center [726, 220] width 181 height 402
click at [691, 357] on div at bounding box center [726, 220] width 181 height 402
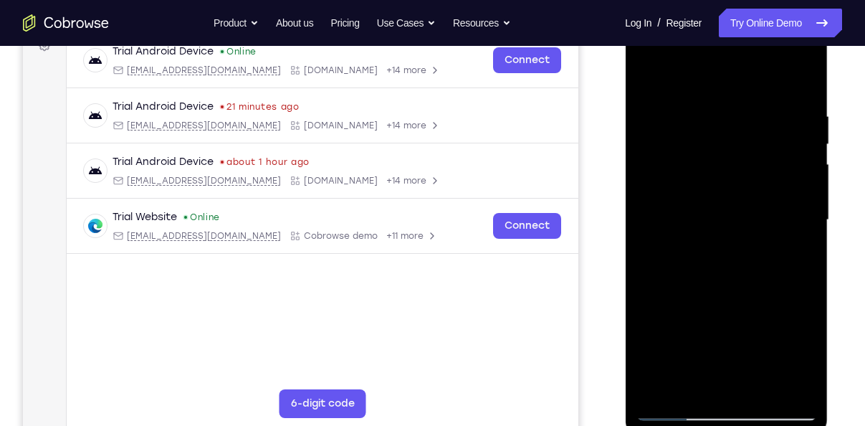
click at [715, 356] on div at bounding box center [726, 220] width 181 height 402
click at [689, 382] on div at bounding box center [726, 220] width 181 height 402
click at [767, 303] on div at bounding box center [726, 220] width 181 height 402
click at [798, 245] on div at bounding box center [726, 220] width 181 height 402
click at [647, 72] on div at bounding box center [726, 220] width 181 height 402
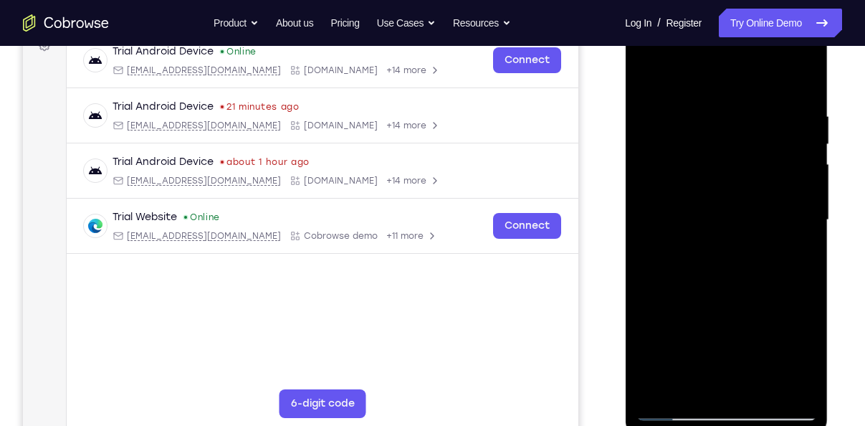
drag, startPoint x: 771, startPoint y: 266, endPoint x: 773, endPoint y: 355, distance: 88.9
click at [773, 355] on div at bounding box center [726, 220] width 181 height 402
drag, startPoint x: 778, startPoint y: 239, endPoint x: 789, endPoint y: 408, distance: 168.9
click at [789, 408] on div at bounding box center [726, 220] width 181 height 402
drag, startPoint x: 730, startPoint y: 242, endPoint x: 758, endPoint y: 462, distance: 222.6
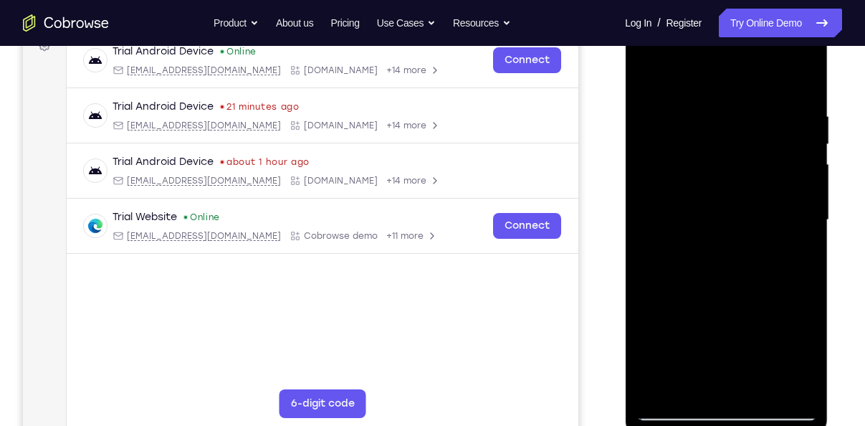
click at [758, 425] on html "Online web based iOS Simulators and Android Emulators. Run iPhone, iPad, Mobile…" at bounding box center [727, 224] width 204 height 430
drag, startPoint x: 739, startPoint y: 200, endPoint x: 763, endPoint y: 441, distance: 242.1
click at [763, 425] on html "Online web based iOS Simulators and Android Emulators. Run iPhone, iPad, Mobile…" at bounding box center [727, 224] width 204 height 430
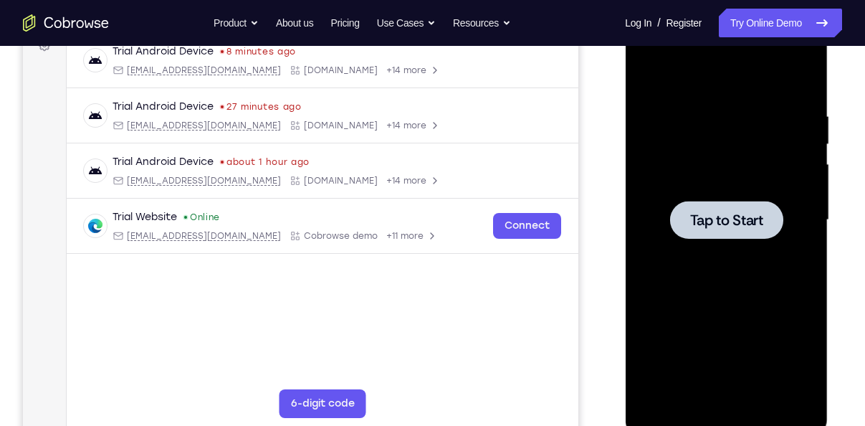
click at [712, 235] on div at bounding box center [726, 220] width 113 height 38
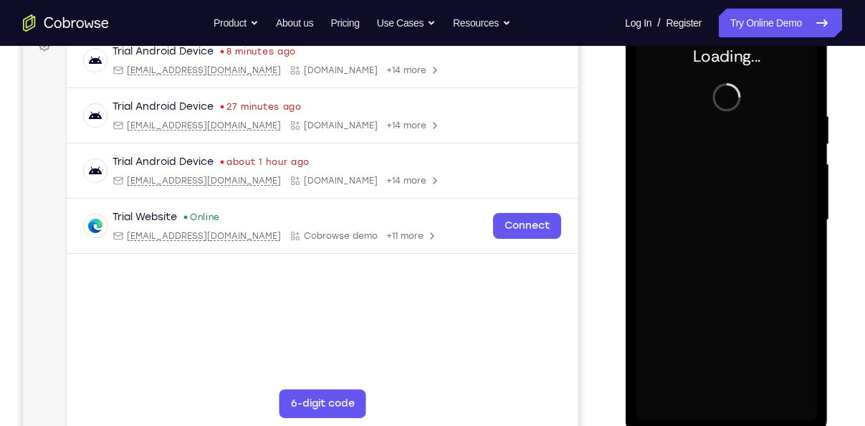
scroll to position [298, 0]
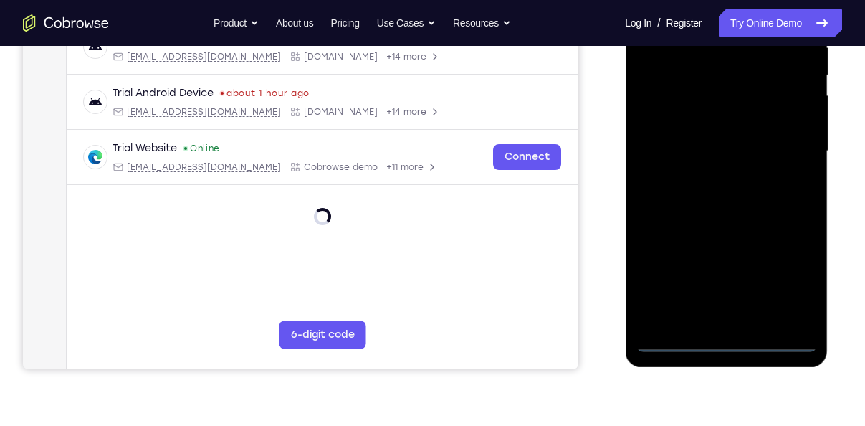
click at [726, 342] on div at bounding box center [726, 152] width 181 height 402
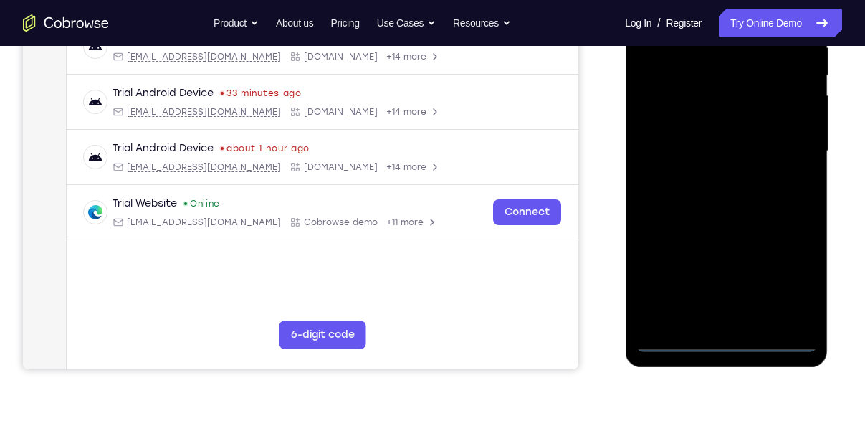
click at [784, 283] on div at bounding box center [726, 152] width 181 height 402
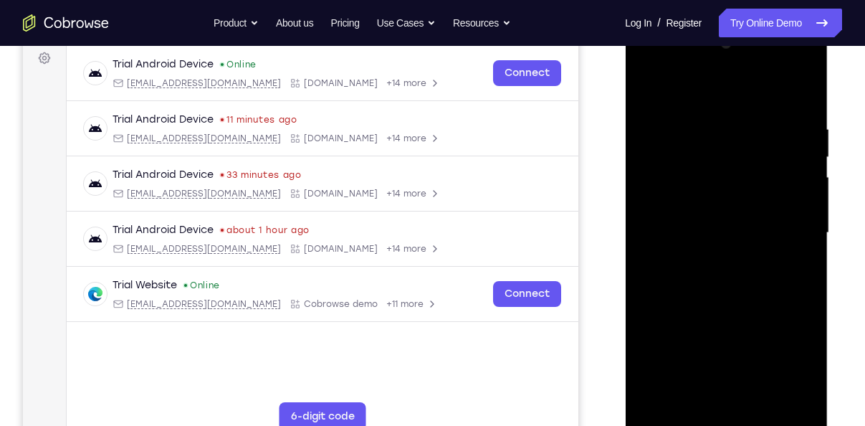
scroll to position [211, 0]
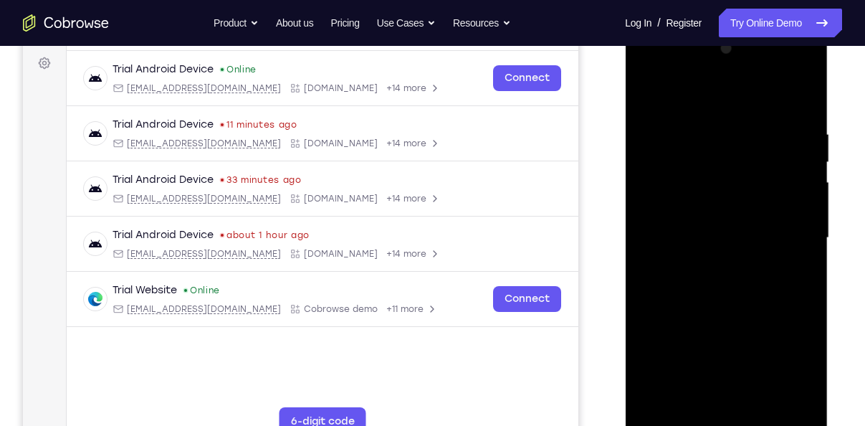
click at [646, 66] on div at bounding box center [726, 238] width 181 height 402
click at [791, 232] on div at bounding box center [726, 238] width 181 height 402
click at [708, 267] on div at bounding box center [726, 238] width 181 height 402
click at [721, 221] on div at bounding box center [726, 238] width 181 height 402
click at [719, 218] on div at bounding box center [726, 238] width 181 height 402
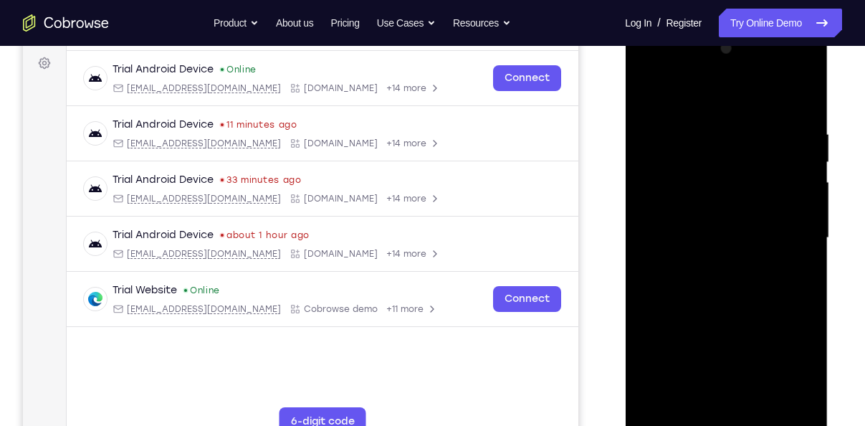
click at [735, 238] on div at bounding box center [726, 238] width 181 height 402
click at [735, 289] on div at bounding box center [726, 238] width 181 height 402
click at [732, 283] on div at bounding box center [726, 238] width 181 height 402
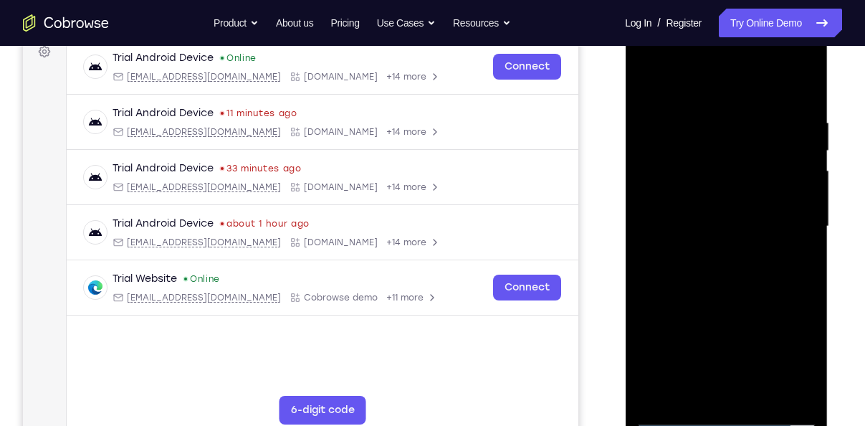
scroll to position [224, 0]
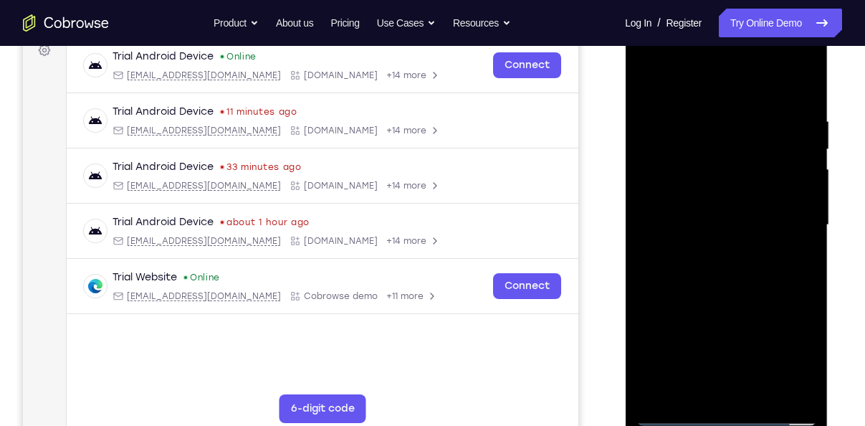
click at [808, 391] on div at bounding box center [726, 225] width 181 height 402
click at [749, 291] on div at bounding box center [726, 225] width 181 height 402
click at [762, 396] on div at bounding box center [726, 225] width 181 height 402
click at [739, 297] on div at bounding box center [726, 225] width 181 height 402
click at [702, 213] on div at bounding box center [726, 225] width 181 height 402
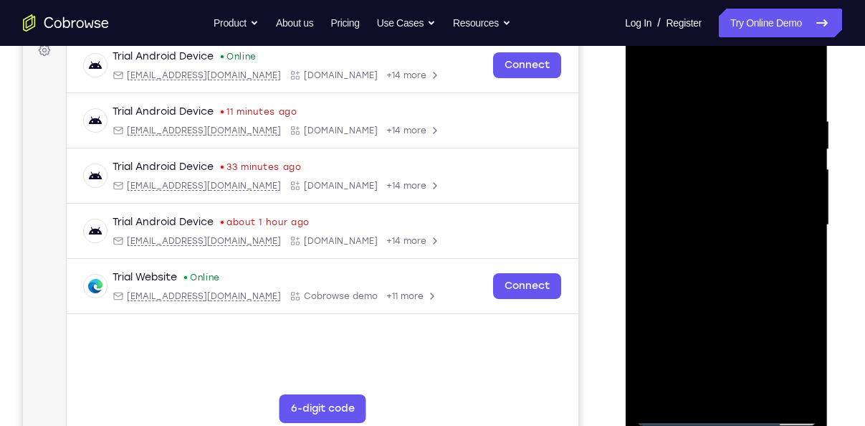
click at [645, 80] on div at bounding box center [726, 225] width 181 height 402
drag, startPoint x: 751, startPoint y: 337, endPoint x: 759, endPoint y: 462, distance: 125.7
click at [759, 425] on html "Online web based iOS Simulators and Android Emulators. Run iPhone, iPad, Mobile…" at bounding box center [727, 229] width 204 height 430
click at [649, 82] on div at bounding box center [726, 225] width 181 height 402
click at [711, 103] on div at bounding box center [726, 225] width 181 height 402
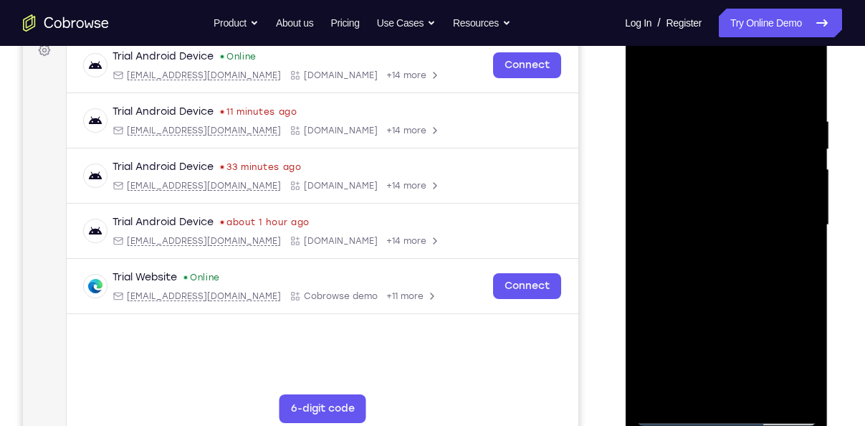
click at [795, 186] on div at bounding box center [726, 225] width 181 height 402
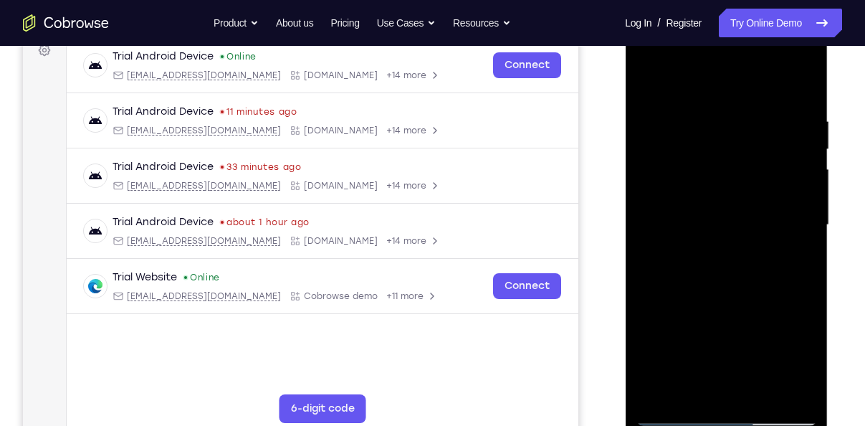
click at [795, 186] on div at bounding box center [726, 225] width 181 height 402
click at [800, 82] on div at bounding box center [726, 225] width 181 height 402
click at [762, 394] on div at bounding box center [726, 225] width 181 height 402
drag, startPoint x: 752, startPoint y: 229, endPoint x: 751, endPoint y: 409, distance: 179.3
click at [751, 409] on div at bounding box center [726, 225] width 181 height 402
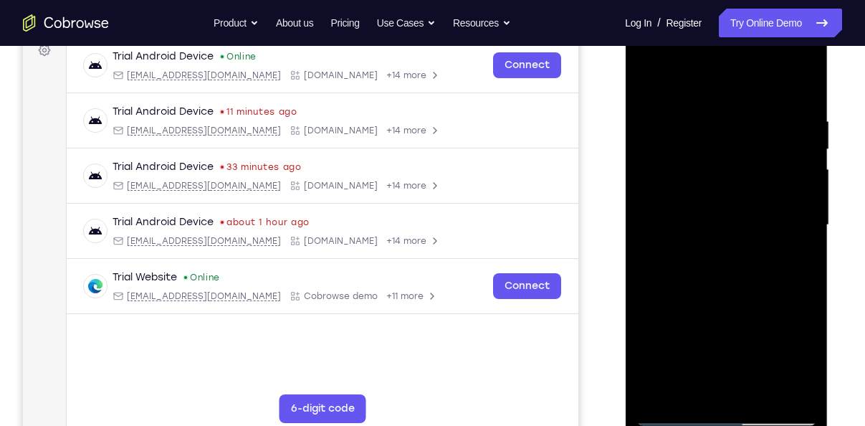
drag, startPoint x: 729, startPoint y: 266, endPoint x: 736, endPoint y: 462, distance: 196.6
click at [736, 425] on html "Online web based iOS Simulators and Android Emulators. Run iPhone, iPad, Mobile…" at bounding box center [727, 229] width 204 height 430
click at [782, 262] on div at bounding box center [726, 225] width 181 height 402
click at [728, 211] on div at bounding box center [726, 225] width 181 height 402
click at [645, 85] on div at bounding box center [726, 225] width 181 height 402
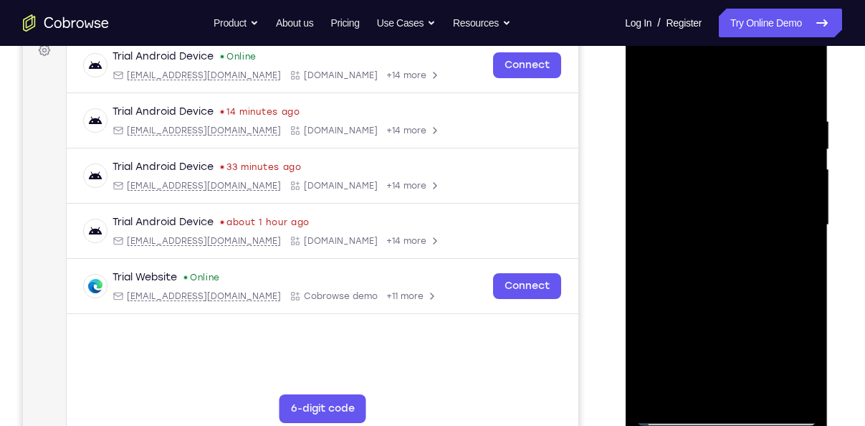
click at [692, 116] on div at bounding box center [726, 225] width 181 height 402
drag, startPoint x: 755, startPoint y: 231, endPoint x: 749, endPoint y: 146, distance: 84.8
click at [749, 146] on div at bounding box center [726, 225] width 181 height 402
drag, startPoint x: 749, startPoint y: 207, endPoint x: 741, endPoint y: 124, distance: 82.9
click at [741, 124] on div at bounding box center [726, 225] width 181 height 402
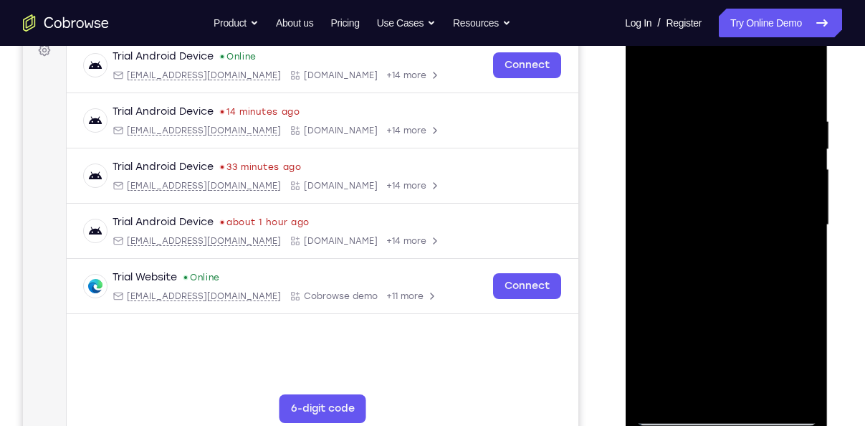
drag, startPoint x: 771, startPoint y: 224, endPoint x: 749, endPoint y: 128, distance: 98.6
click at [749, 128] on div at bounding box center [726, 225] width 181 height 402
click at [653, 79] on div at bounding box center [726, 225] width 181 height 402
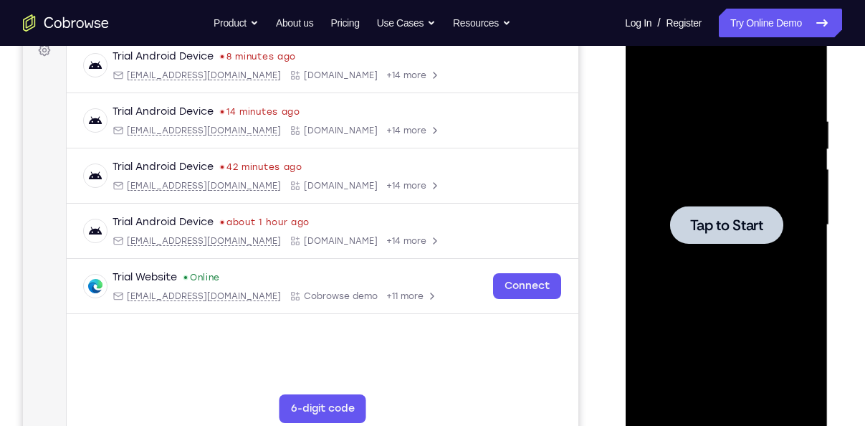
click at [731, 235] on div at bounding box center [726, 225] width 113 height 38
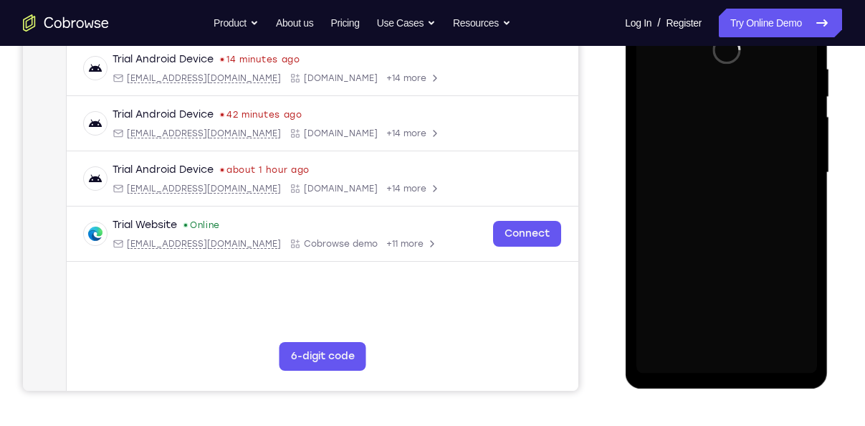
scroll to position [277, 0]
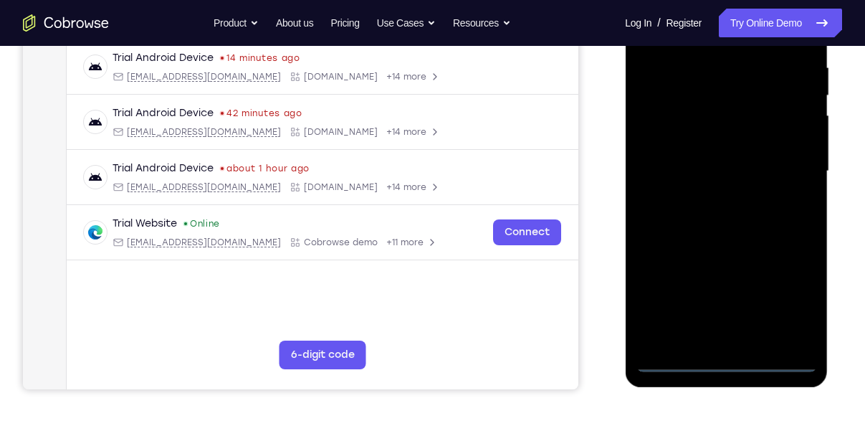
click at [726, 358] on div at bounding box center [726, 172] width 181 height 402
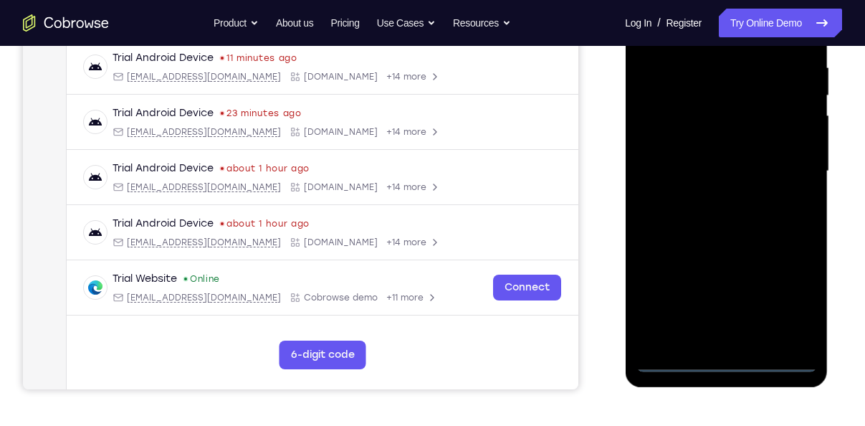
click at [793, 297] on div at bounding box center [726, 172] width 181 height 402
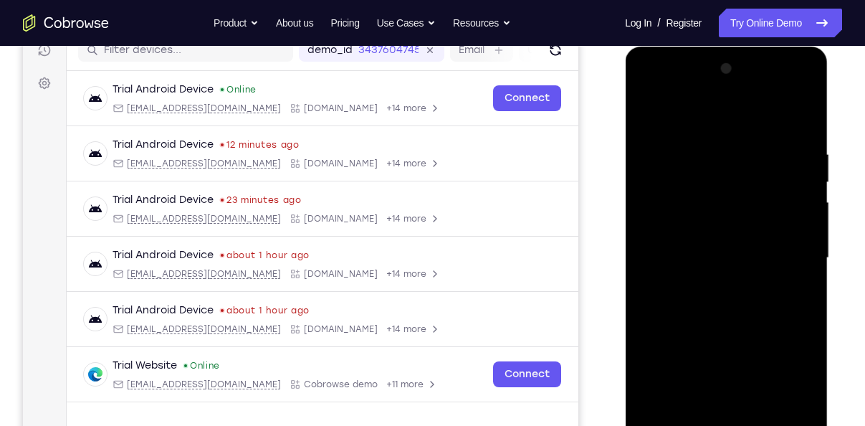
scroll to position [190, 0]
click at [652, 90] on div at bounding box center [726, 259] width 181 height 402
click at [791, 257] on div at bounding box center [726, 259] width 181 height 402
click at [713, 285] on div at bounding box center [726, 259] width 181 height 402
click at [714, 242] on div at bounding box center [726, 259] width 181 height 402
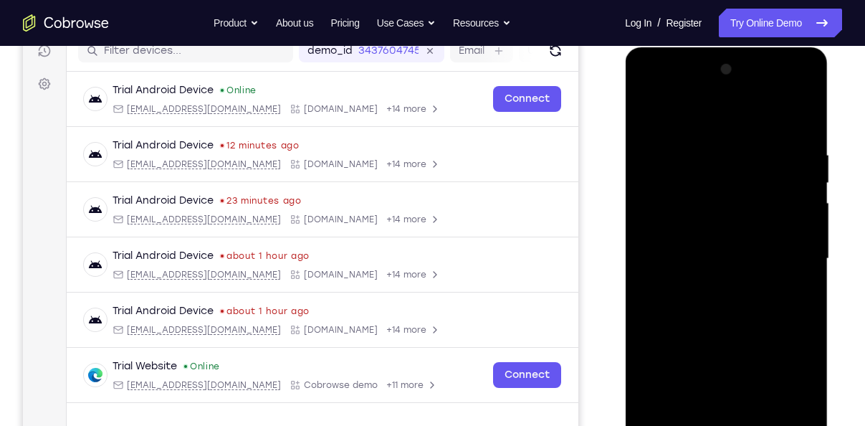
click at [698, 225] on div at bounding box center [726, 259] width 181 height 402
click at [749, 259] on div at bounding box center [726, 259] width 181 height 402
click at [747, 313] on div at bounding box center [726, 259] width 181 height 402
click at [736, 301] on div at bounding box center [726, 259] width 181 height 402
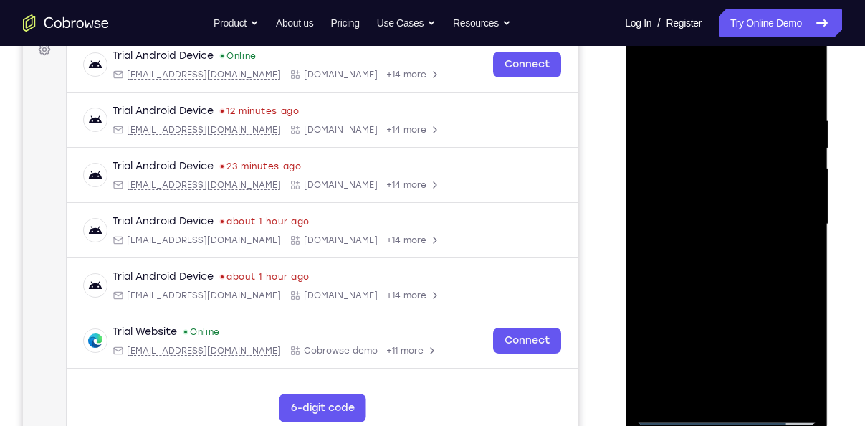
scroll to position [225, 0]
click at [790, 81] on div at bounding box center [726, 224] width 181 height 402
click at [733, 272] on div at bounding box center [726, 224] width 181 height 402
click at [734, 290] on div at bounding box center [726, 224] width 181 height 402
click at [805, 259] on div at bounding box center [726, 224] width 181 height 402
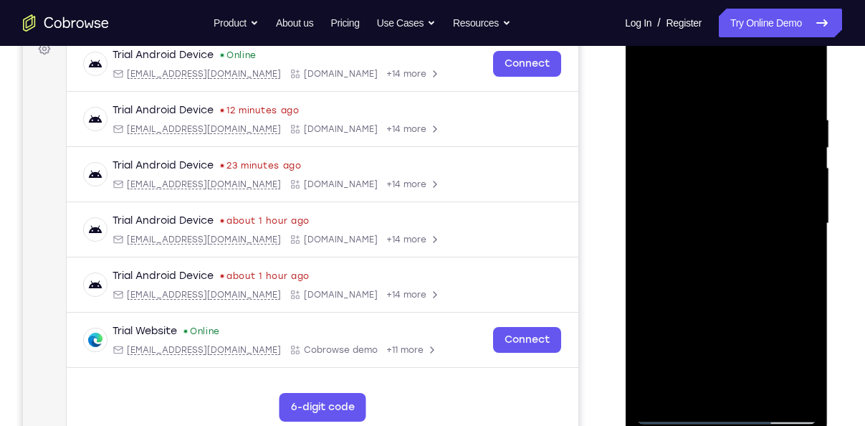
click at [805, 259] on div at bounding box center [726, 224] width 181 height 402
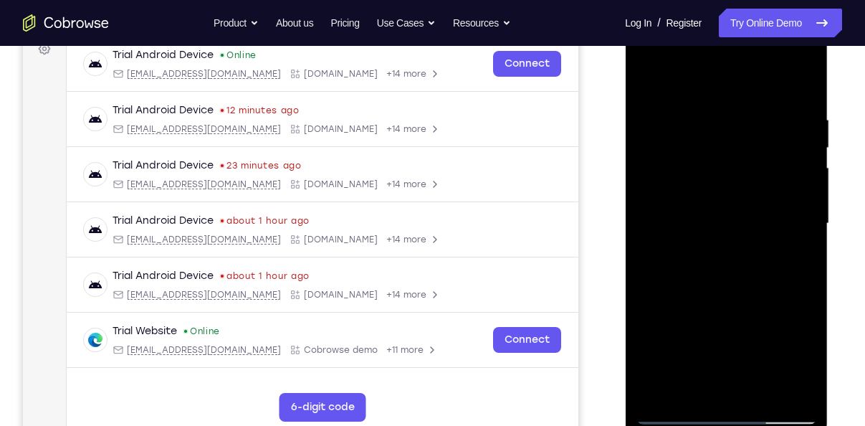
click at [805, 259] on div at bounding box center [726, 224] width 181 height 402
click at [764, 393] on div at bounding box center [726, 224] width 181 height 402
click at [728, 301] on div at bounding box center [726, 224] width 181 height 402
click at [685, 209] on div at bounding box center [726, 224] width 181 height 402
click at [771, 340] on div at bounding box center [726, 224] width 181 height 402
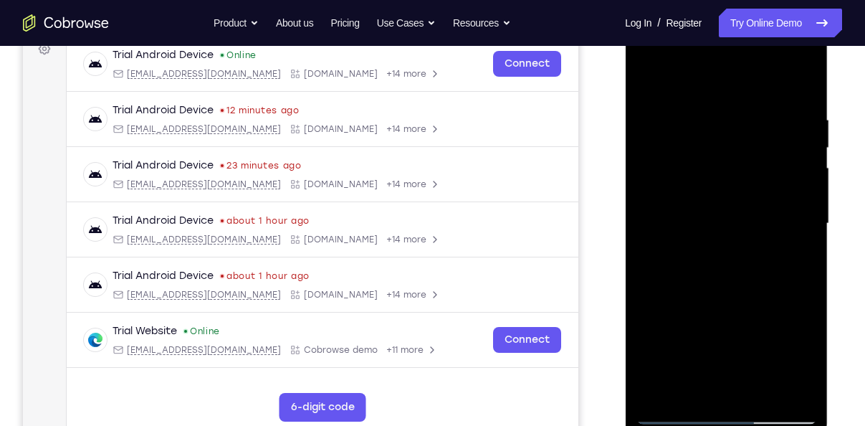
click at [645, 85] on div at bounding box center [726, 224] width 181 height 402
drag, startPoint x: 758, startPoint y: 340, endPoint x: 775, endPoint y: 462, distance: 123.8
click at [775, 425] on html "Online web based iOS Simulators and Android Emulators. Run iPhone, iPad, Mobile…" at bounding box center [727, 227] width 204 height 430
click at [649, 82] on div at bounding box center [726, 224] width 181 height 402
click at [705, 113] on div at bounding box center [726, 224] width 181 height 402
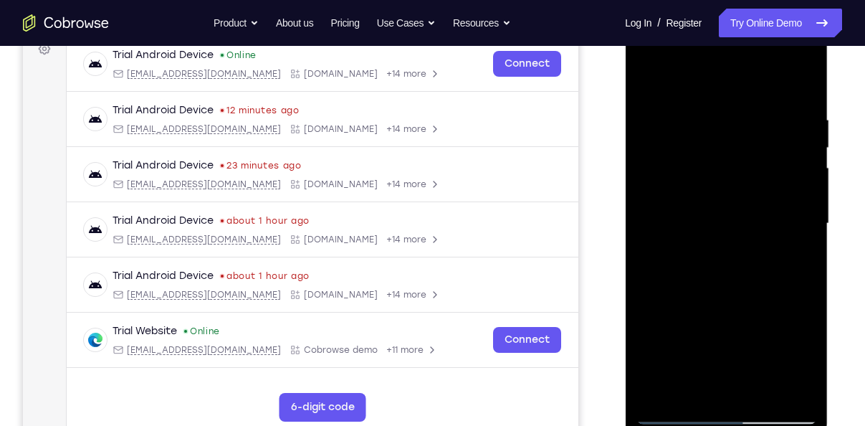
click at [789, 209] on div at bounding box center [726, 224] width 181 height 402
click at [793, 192] on div at bounding box center [726, 224] width 181 height 402
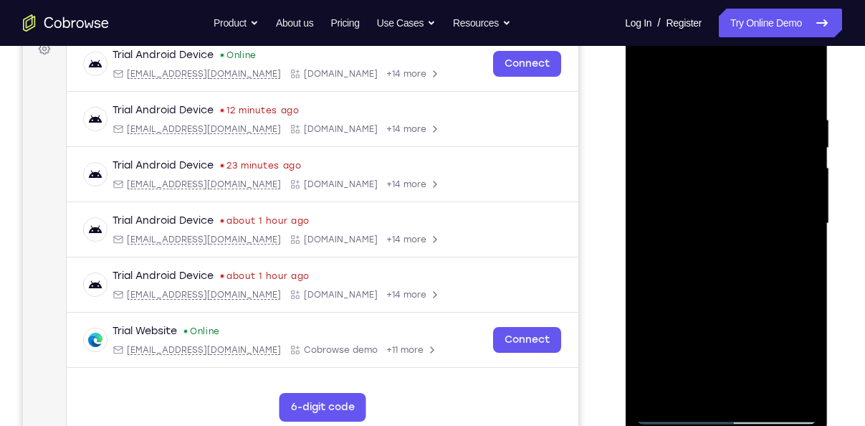
click at [793, 192] on div at bounding box center [726, 224] width 181 height 402
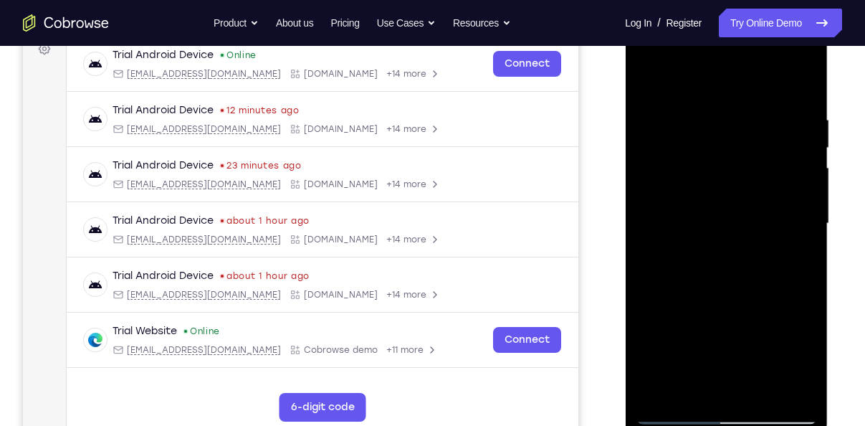
click at [802, 90] on div at bounding box center [726, 224] width 181 height 402
click at [759, 389] on div at bounding box center [726, 224] width 181 height 402
click at [649, 80] on div at bounding box center [726, 224] width 181 height 402
click at [782, 109] on div at bounding box center [726, 224] width 181 height 402
click at [802, 179] on div at bounding box center [726, 224] width 181 height 402
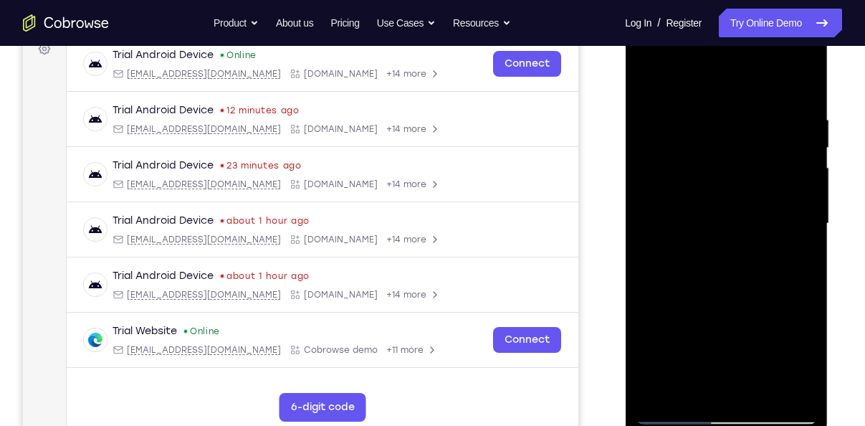
click at [802, 179] on div at bounding box center [726, 224] width 181 height 402
click at [803, 83] on div at bounding box center [726, 224] width 181 height 402
click at [759, 393] on div at bounding box center [726, 224] width 181 height 402
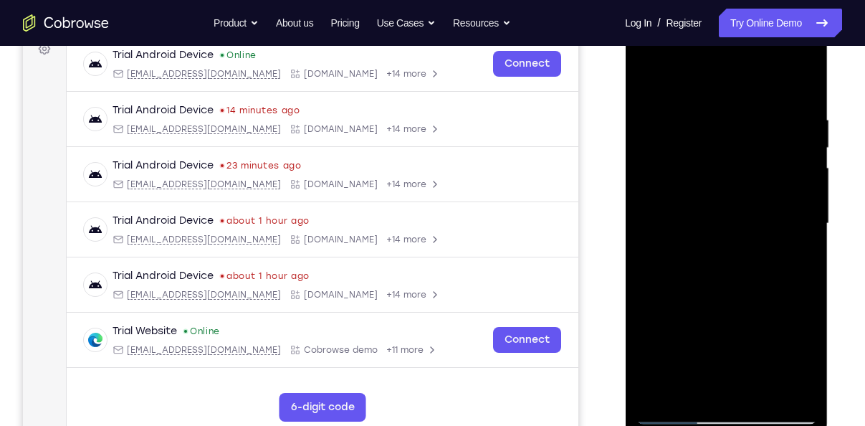
click at [705, 247] on div at bounding box center [726, 224] width 181 height 402
click at [644, 76] on div at bounding box center [726, 224] width 181 height 402
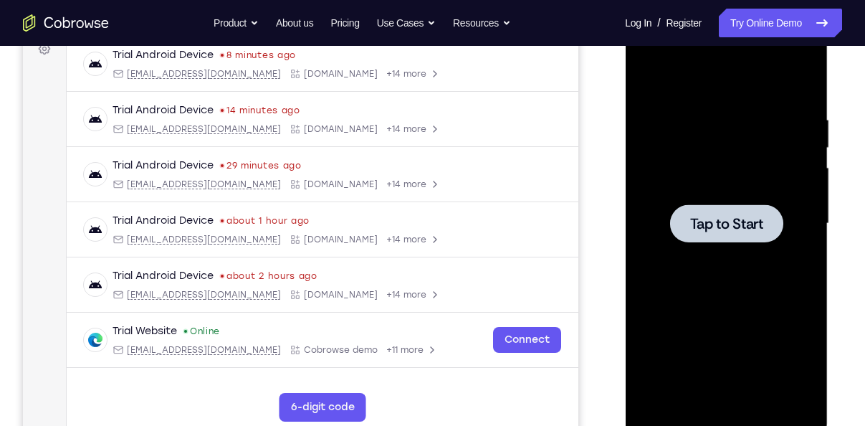
click at [715, 222] on span "Tap to Start" at bounding box center [726, 224] width 73 height 14
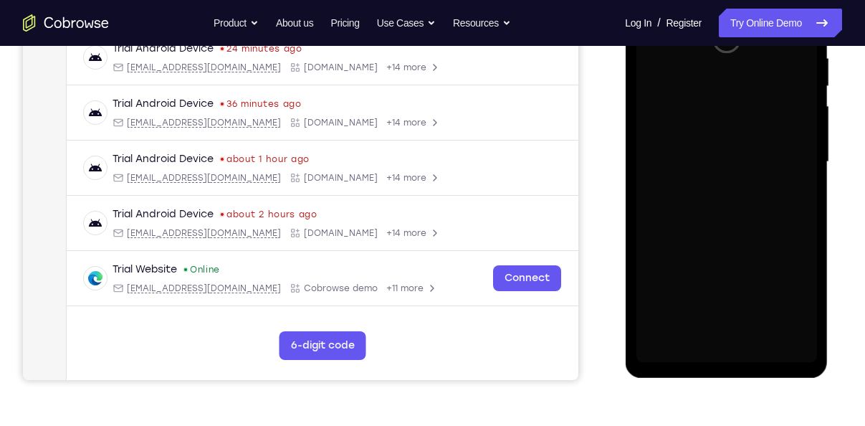
scroll to position [290, 0]
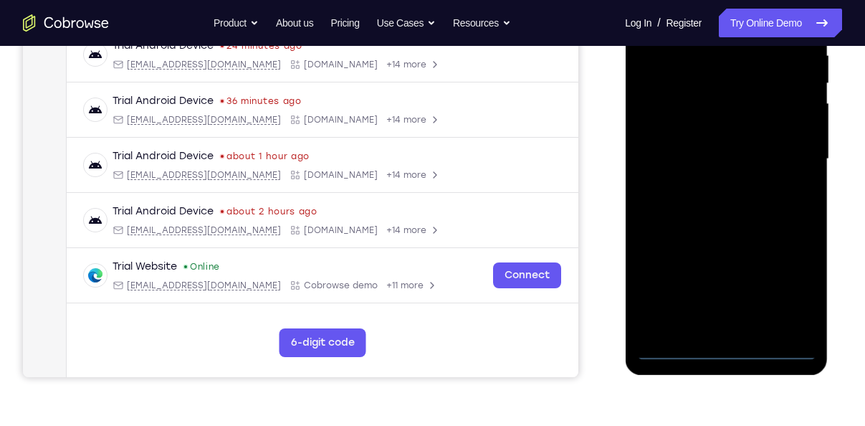
click at [731, 352] on div at bounding box center [726, 159] width 181 height 402
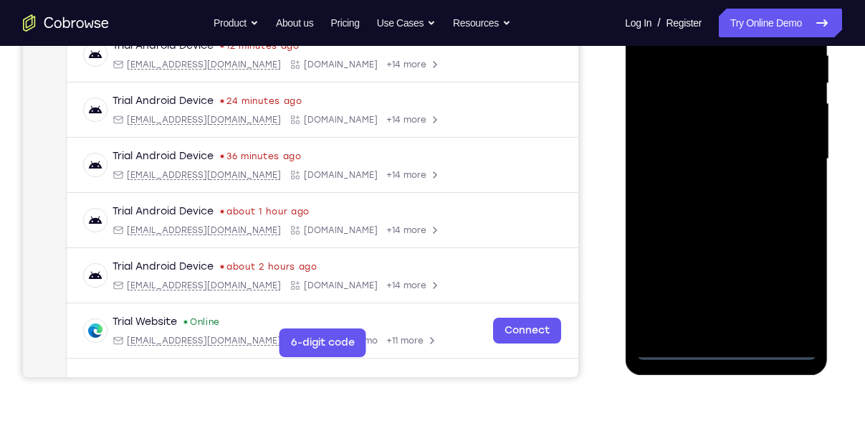
click at [782, 290] on div at bounding box center [726, 159] width 181 height 402
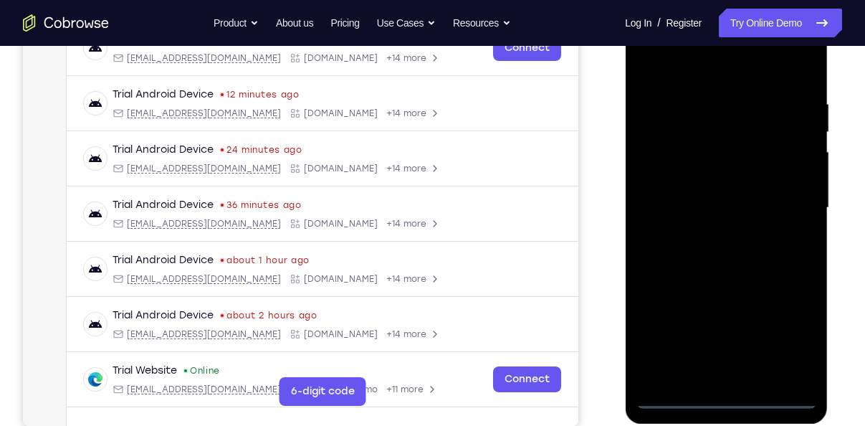
scroll to position [235, 0]
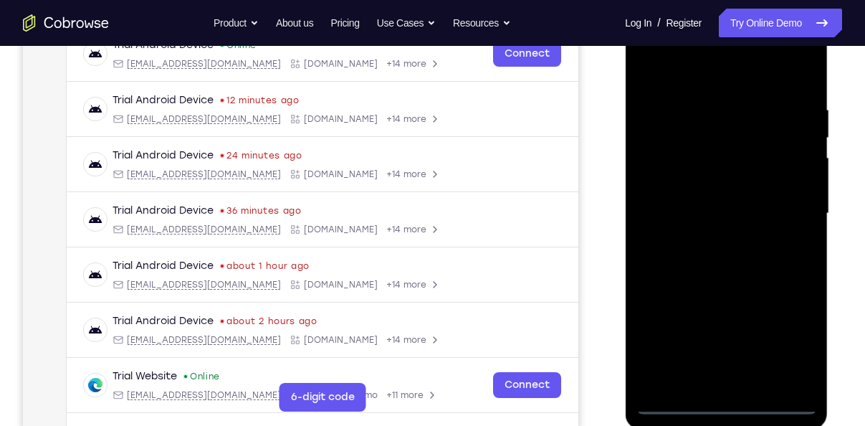
click at [651, 51] on div at bounding box center [726, 214] width 181 height 402
click at [789, 209] on div at bounding box center [726, 214] width 181 height 402
click at [705, 238] on div at bounding box center [726, 214] width 181 height 402
click at [725, 201] on div at bounding box center [726, 214] width 181 height 402
click at [698, 185] on div at bounding box center [726, 214] width 181 height 402
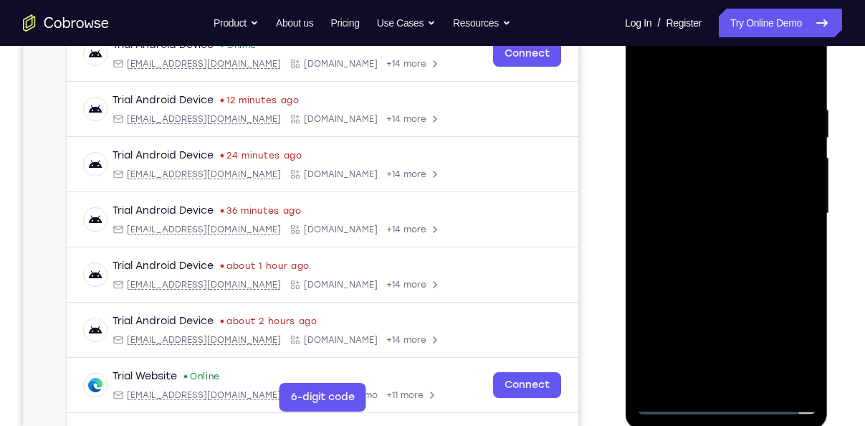
click at [718, 209] on div at bounding box center [726, 214] width 181 height 402
click at [729, 258] on div at bounding box center [726, 214] width 181 height 402
click at [729, 281] on div at bounding box center [726, 214] width 181 height 402
click at [761, 379] on div at bounding box center [726, 214] width 181 height 402
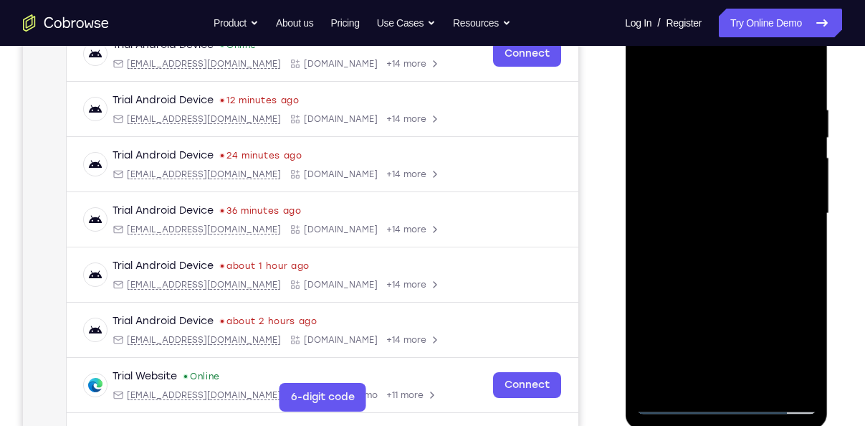
click at [728, 293] on div at bounding box center [726, 214] width 181 height 402
click at [734, 208] on div at bounding box center [726, 214] width 181 height 402
click at [702, 366] on div at bounding box center [726, 214] width 181 height 402
click at [693, 372] on div at bounding box center [726, 214] width 181 height 402
click at [800, 252] on div at bounding box center [726, 214] width 181 height 402
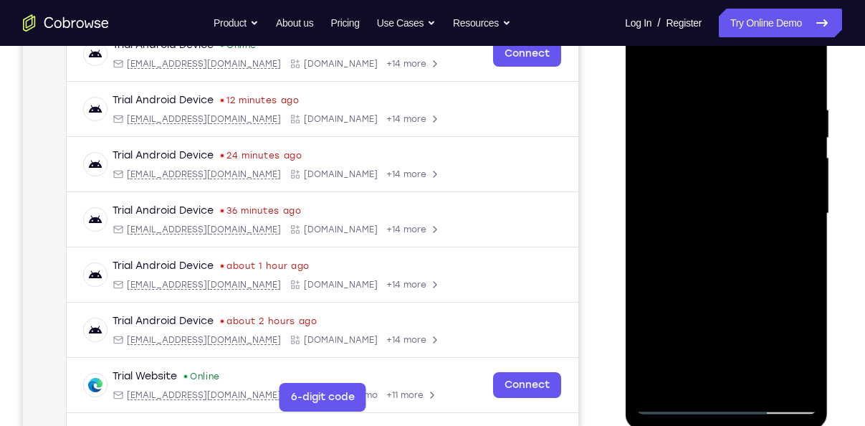
click at [686, 374] on div at bounding box center [726, 214] width 181 height 402
click at [765, 295] on div at bounding box center [726, 214] width 181 height 402
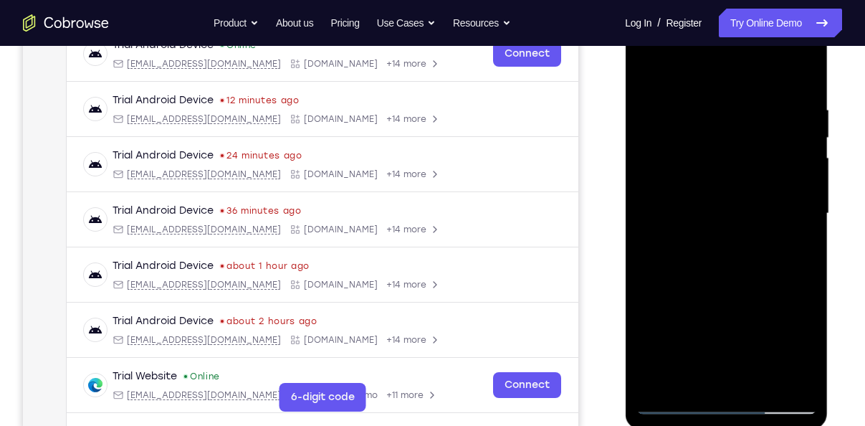
click at [801, 240] on div at bounding box center [726, 214] width 181 height 402
click at [647, 73] on div at bounding box center [726, 214] width 181 height 402
drag, startPoint x: 754, startPoint y: 278, endPoint x: 752, endPoint y: 186, distance: 91.8
click at [752, 186] on div at bounding box center [726, 214] width 181 height 402
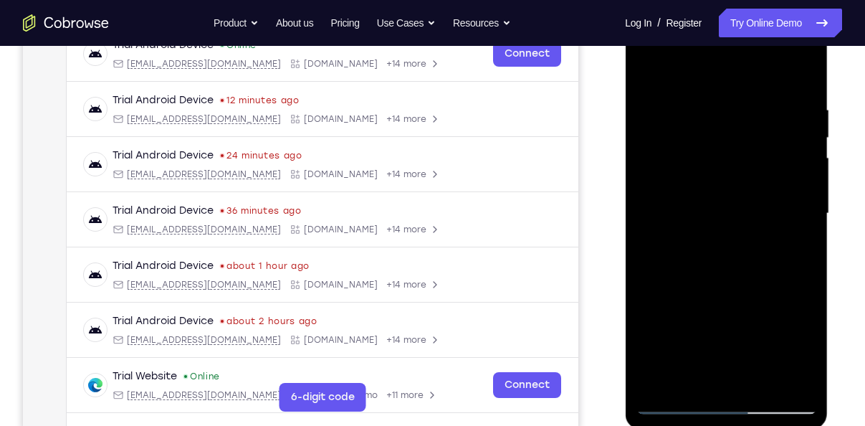
click at [645, 194] on div at bounding box center [726, 214] width 181 height 402
click at [810, 189] on div at bounding box center [726, 214] width 181 height 402
drag, startPoint x: 763, startPoint y: 174, endPoint x: 754, endPoint y: 313, distance: 139.4
click at [754, 313] on div at bounding box center [726, 214] width 181 height 402
click at [792, 95] on div at bounding box center [726, 214] width 181 height 402
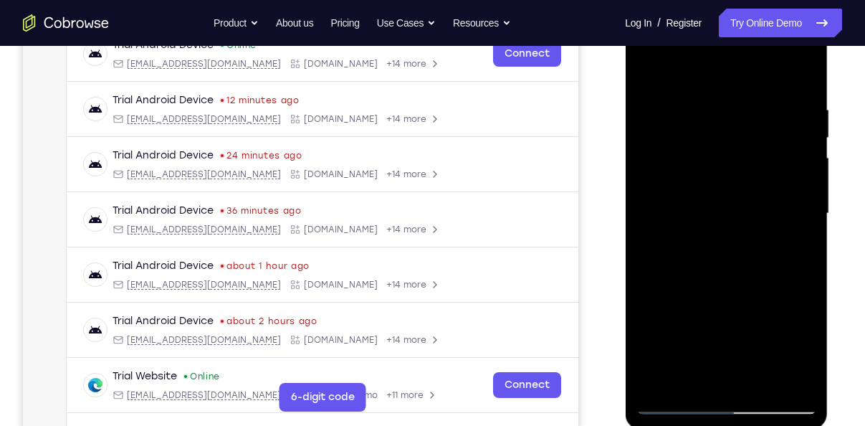
click at [800, 74] on div at bounding box center [726, 214] width 181 height 402
click at [765, 378] on div at bounding box center [726, 214] width 181 height 402
click at [702, 198] on div at bounding box center [726, 214] width 181 height 402
click at [695, 69] on div at bounding box center [726, 214] width 181 height 402
click at [653, 66] on div at bounding box center [726, 214] width 181 height 402
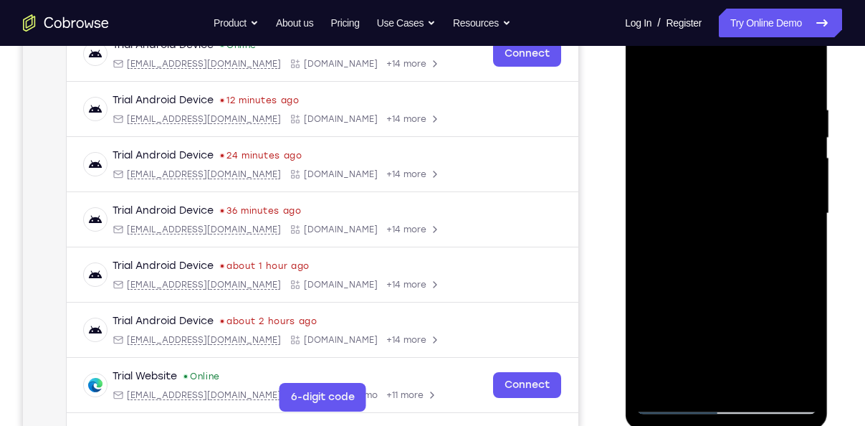
click at [653, 66] on div at bounding box center [726, 214] width 181 height 402
click at [807, 169] on div at bounding box center [726, 214] width 181 height 402
click at [725, 90] on div at bounding box center [726, 214] width 181 height 402
click at [782, 87] on div at bounding box center [726, 214] width 181 height 402
click at [729, 98] on div at bounding box center [726, 214] width 181 height 402
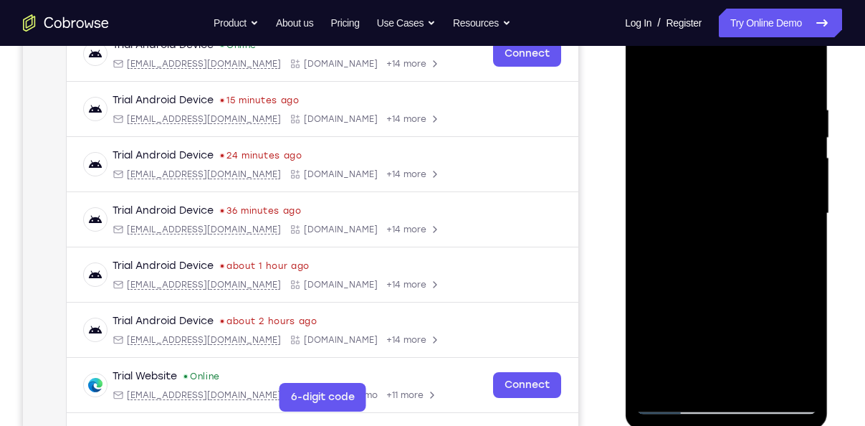
click at [653, 70] on div at bounding box center [726, 214] width 181 height 402
drag, startPoint x: 746, startPoint y: 215, endPoint x: 731, endPoint y: 390, distance: 175.6
click at [731, 390] on div at bounding box center [726, 214] width 181 height 402
click at [656, 65] on div at bounding box center [726, 214] width 181 height 402
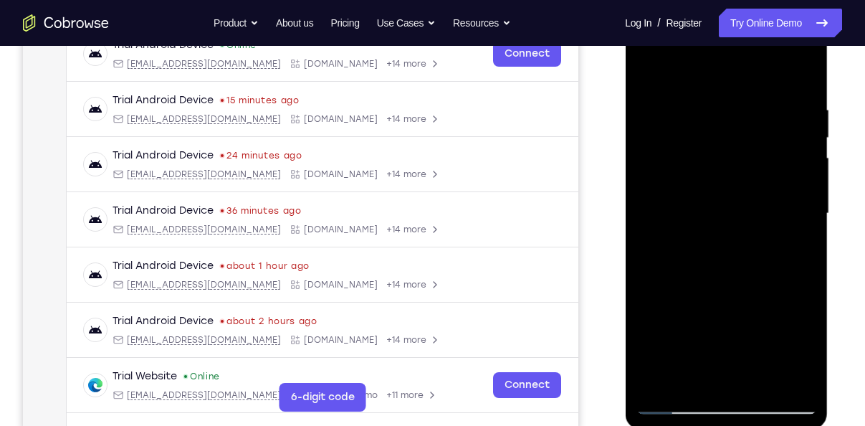
click at [753, 102] on div at bounding box center [726, 214] width 181 height 402
click at [801, 73] on div at bounding box center [726, 214] width 181 height 402
click at [762, 386] on div at bounding box center [726, 214] width 181 height 402
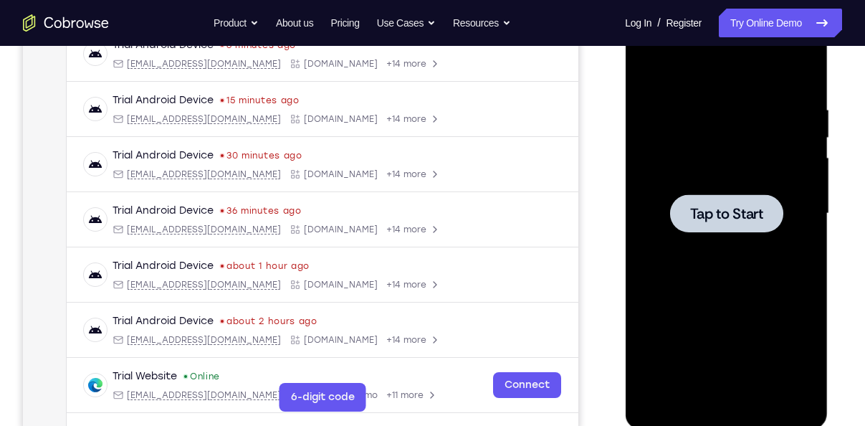
click at [712, 235] on div at bounding box center [726, 214] width 181 height 402
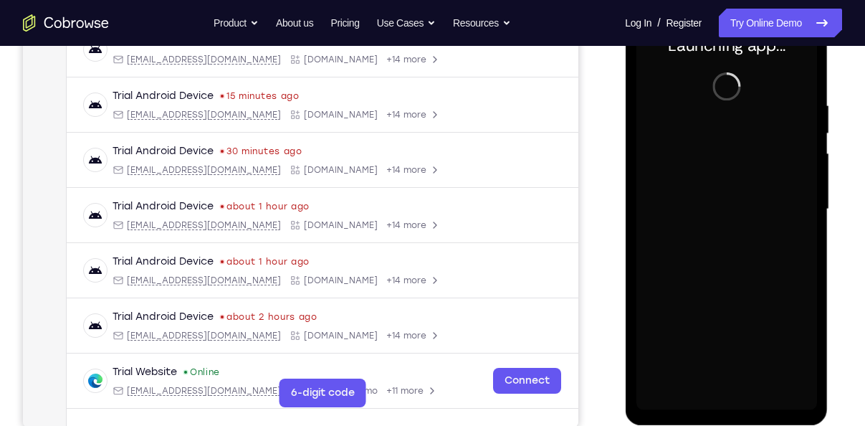
scroll to position [255, 0]
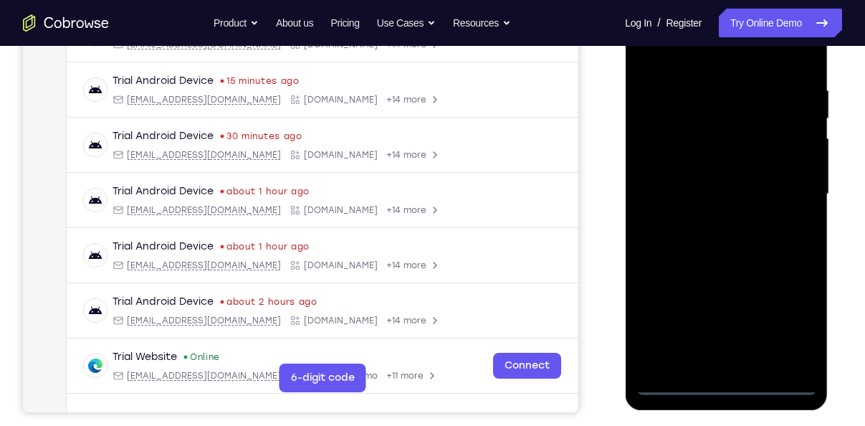
click at [726, 384] on div at bounding box center [726, 195] width 181 height 402
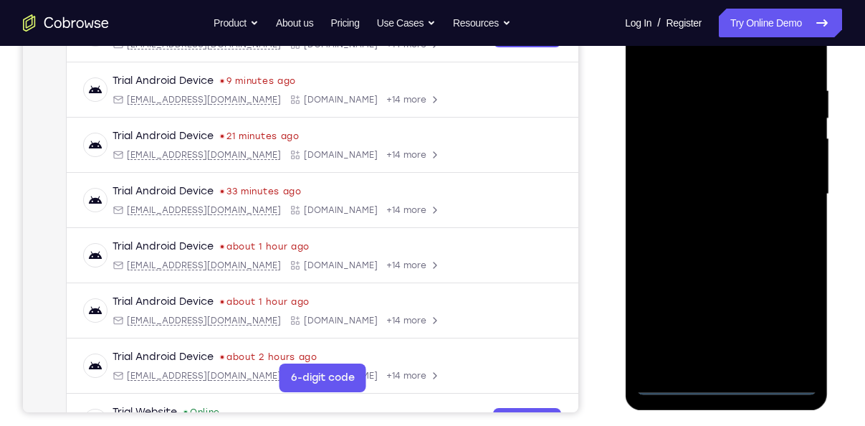
click at [780, 322] on div at bounding box center [726, 195] width 181 height 402
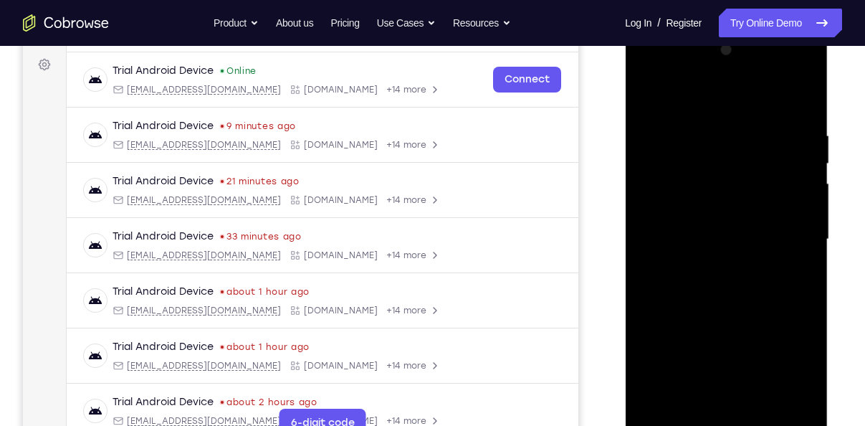
scroll to position [209, 0]
click at [646, 70] on div at bounding box center [726, 240] width 181 height 402
click at [788, 242] on div at bounding box center [726, 240] width 181 height 402
click at [704, 265] on div at bounding box center [726, 240] width 181 height 402
click at [709, 225] on div at bounding box center [726, 240] width 181 height 402
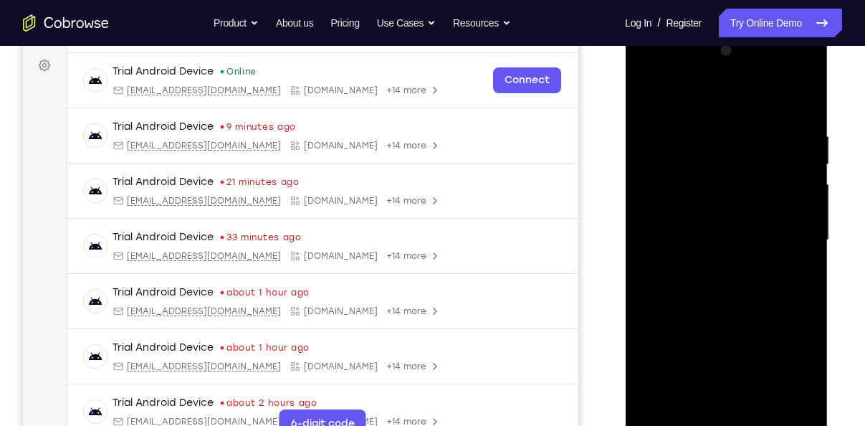
click at [693, 214] on div at bounding box center [726, 240] width 181 height 402
click at [711, 235] on div at bounding box center [726, 240] width 181 height 402
click at [719, 286] on div at bounding box center [726, 240] width 181 height 402
click at [733, 310] on div at bounding box center [726, 240] width 181 height 402
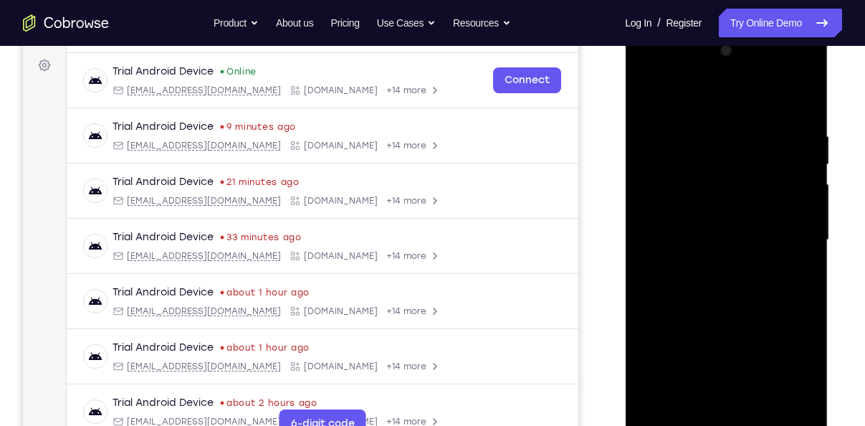
click at [764, 407] on div at bounding box center [726, 240] width 181 height 402
click at [735, 318] on div at bounding box center [726, 240] width 181 height 402
click at [695, 233] on div at bounding box center [726, 240] width 181 height 402
click at [650, 101] on div at bounding box center [726, 240] width 181 height 402
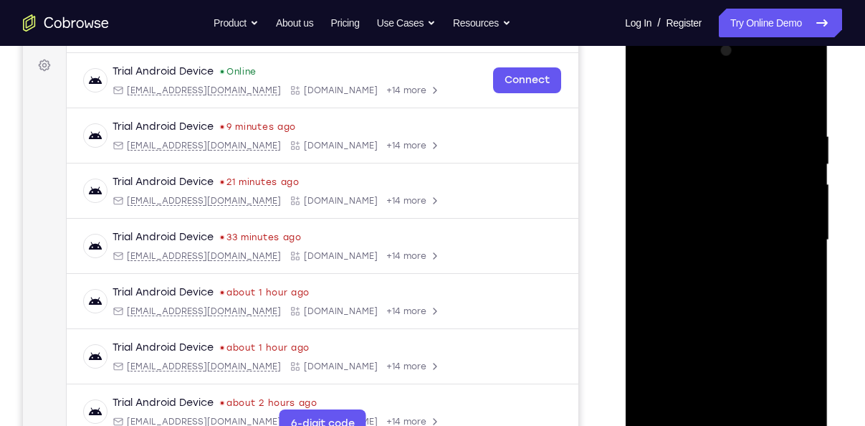
click at [763, 414] on div at bounding box center [726, 240] width 181 height 402
click at [690, 222] on div at bounding box center [726, 240] width 181 height 402
click at [695, 91] on div at bounding box center [726, 240] width 181 height 402
click at [791, 286] on div at bounding box center [726, 240] width 181 height 402
click at [683, 158] on div at bounding box center [726, 240] width 181 height 402
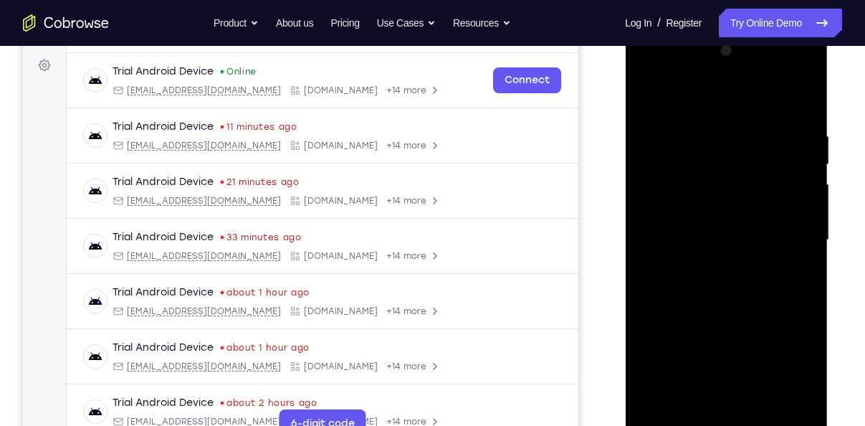
click at [647, 94] on div at bounding box center [726, 240] width 181 height 402
click at [650, 97] on div at bounding box center [726, 240] width 181 height 402
click at [721, 230] on div at bounding box center [726, 240] width 181 height 402
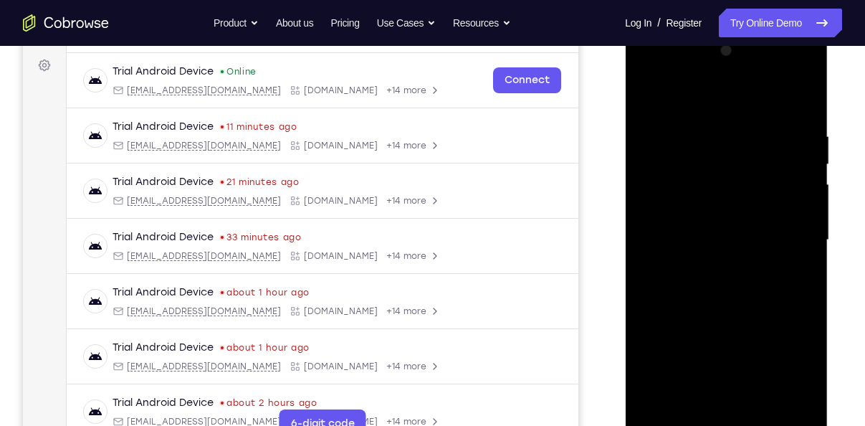
click at [647, 98] on div at bounding box center [726, 240] width 181 height 402
click at [698, 407] on div at bounding box center [726, 240] width 181 height 402
click at [696, 95] on div at bounding box center [726, 240] width 181 height 402
click at [697, 186] on div at bounding box center [726, 240] width 181 height 402
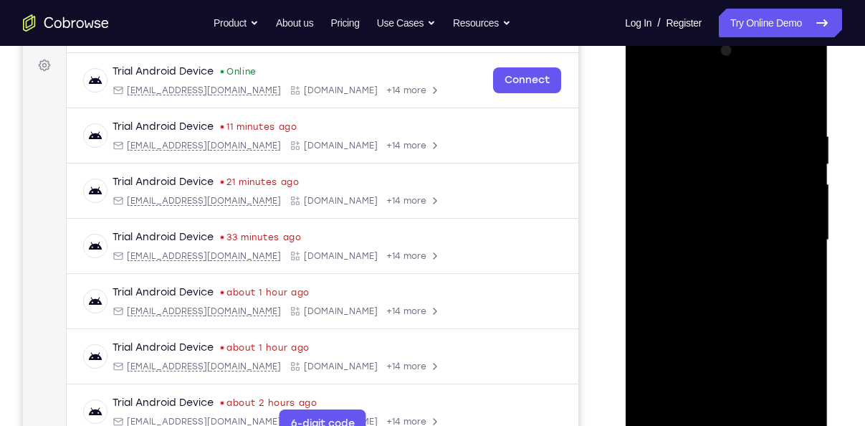
click at [731, 344] on div at bounding box center [726, 240] width 181 height 402
click at [653, 93] on div at bounding box center [726, 240] width 181 height 402
click at [665, 284] on div at bounding box center [726, 240] width 181 height 402
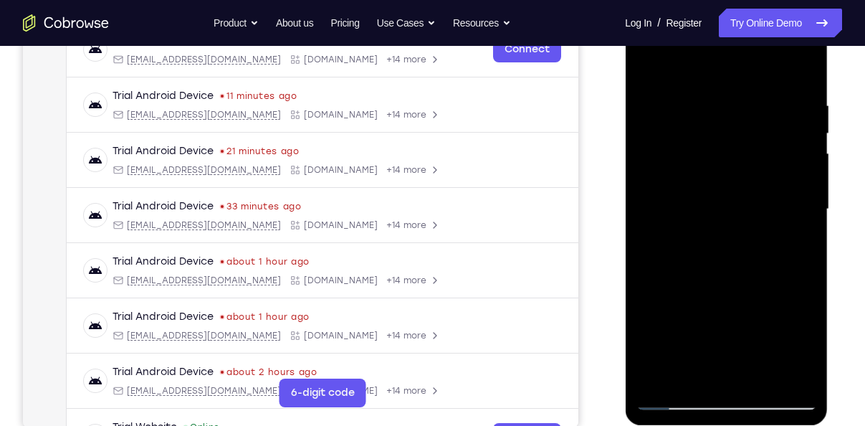
scroll to position [240, 0]
click at [764, 379] on div at bounding box center [726, 209] width 181 height 402
click at [701, 201] on div at bounding box center [726, 209] width 181 height 402
click at [645, 66] on div at bounding box center [726, 209] width 181 height 402
click at [703, 204] on div at bounding box center [726, 209] width 181 height 402
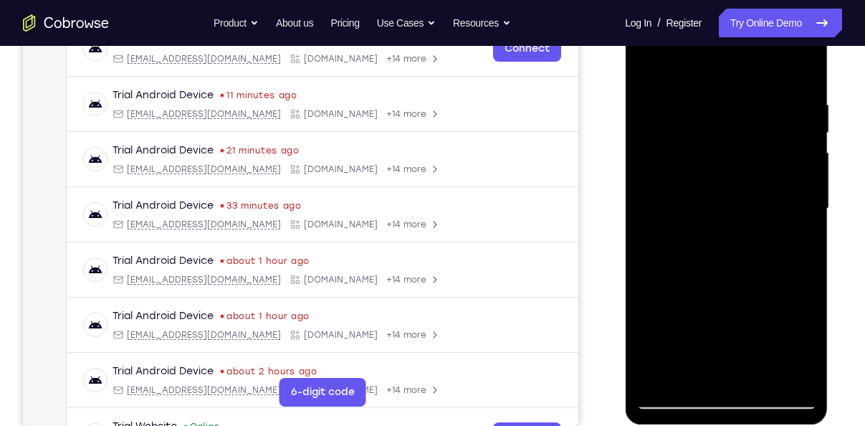
click at [652, 72] on div at bounding box center [726, 209] width 181 height 402
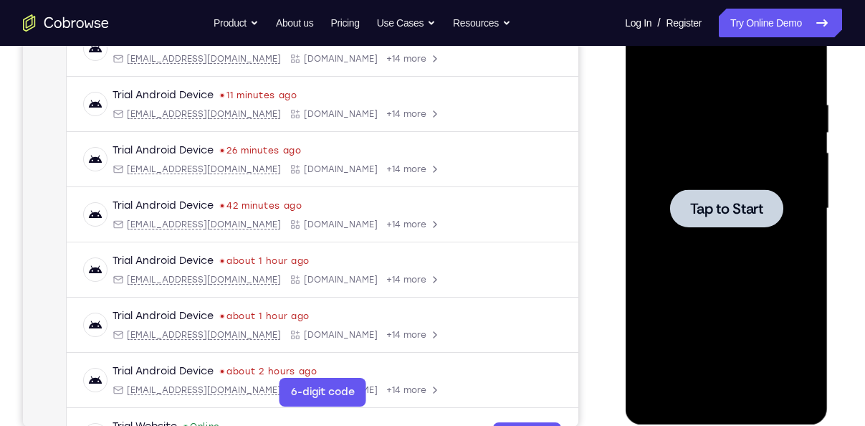
click at [745, 212] on span "Tap to Start" at bounding box center [726, 208] width 73 height 14
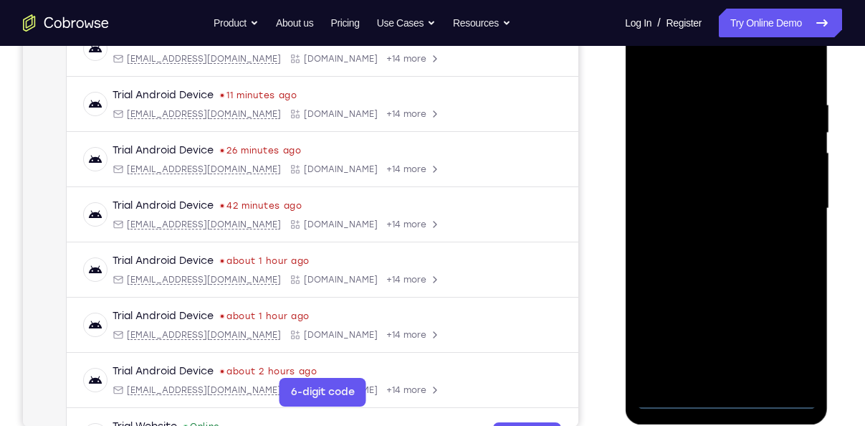
scroll to position [259, 0]
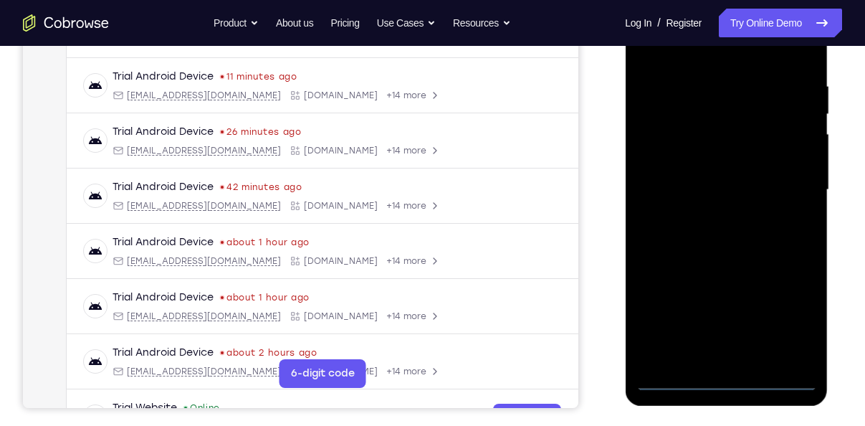
click at [726, 381] on div at bounding box center [726, 190] width 181 height 402
click at [791, 320] on div at bounding box center [726, 190] width 181 height 402
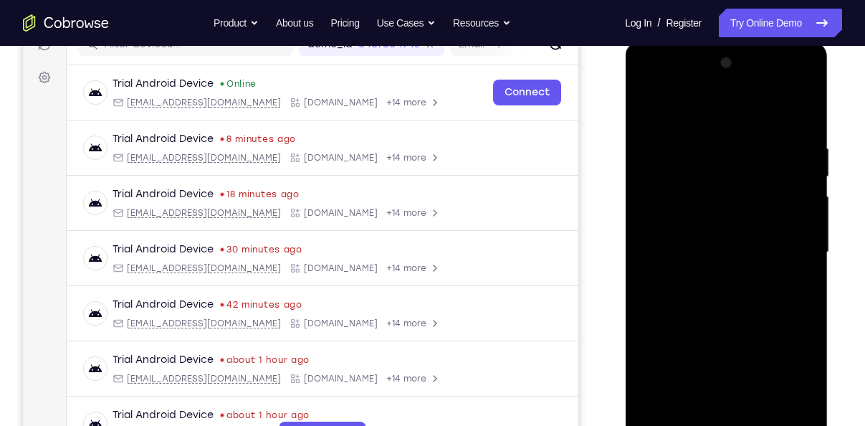
scroll to position [196, 0]
click at [647, 89] on div at bounding box center [726, 253] width 181 height 402
click at [782, 252] on div at bounding box center [726, 253] width 181 height 402
click at [711, 277] on div at bounding box center [726, 253] width 181 height 402
click at [709, 239] on div at bounding box center [726, 253] width 181 height 402
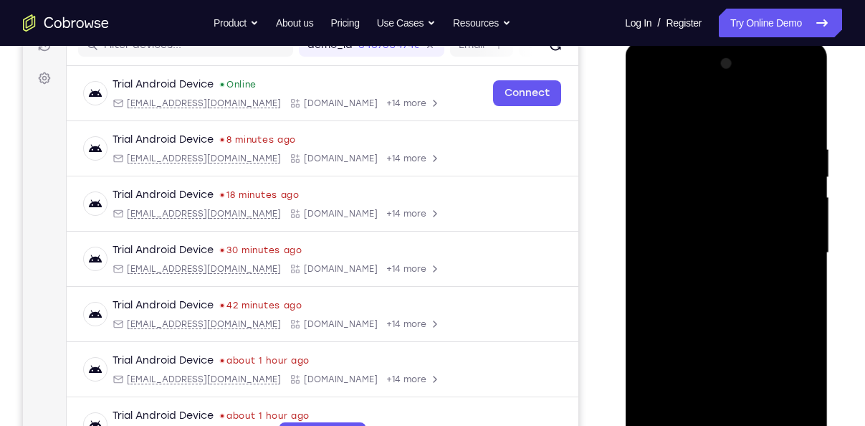
click at [709, 237] on div at bounding box center [726, 253] width 181 height 402
click at [713, 240] on div at bounding box center [726, 253] width 181 height 402
click at [720, 252] on div at bounding box center [726, 253] width 181 height 402
click at [753, 300] on div at bounding box center [726, 253] width 181 height 402
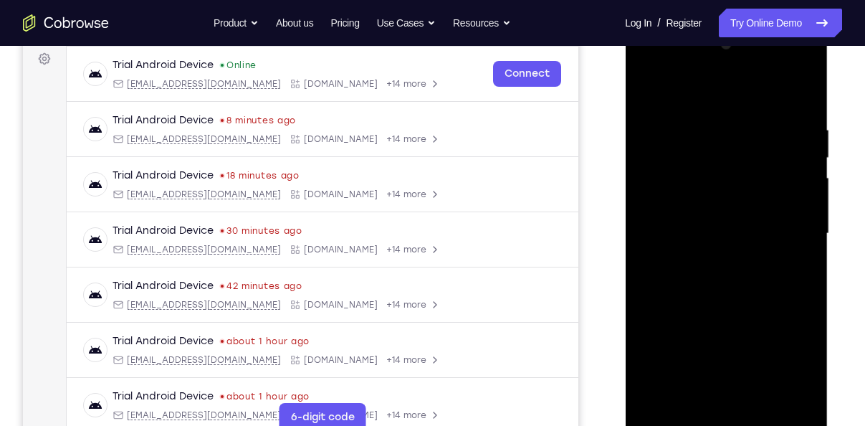
scroll to position [216, 0]
click at [744, 300] on div at bounding box center [726, 233] width 181 height 402
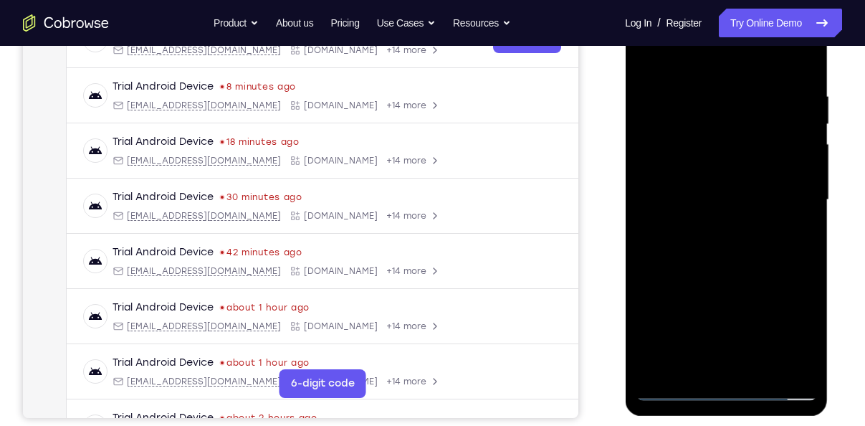
click at [804, 259] on div at bounding box center [726, 200] width 181 height 402
click at [759, 371] on div at bounding box center [726, 200] width 181 height 402
click at [744, 273] on div at bounding box center [726, 200] width 181 height 402
click at [659, 68] on div at bounding box center [726, 200] width 181 height 402
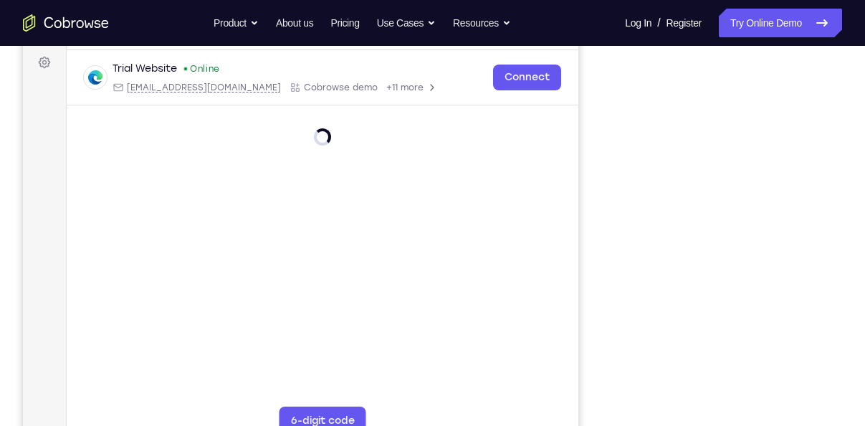
scroll to position [212, 0]
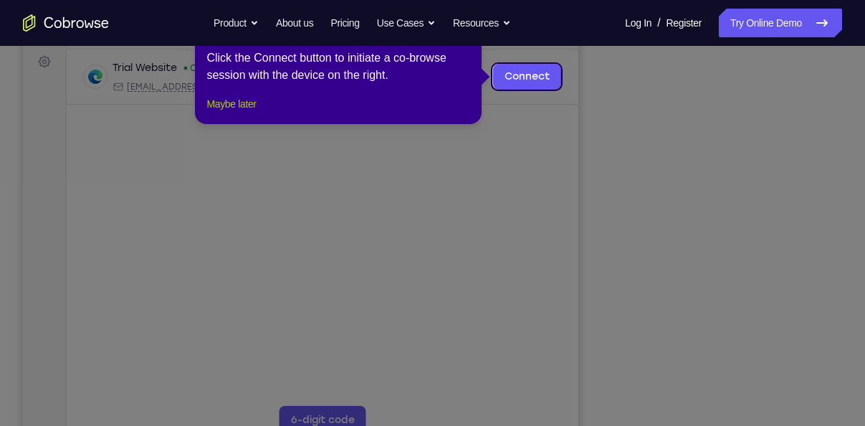
click at [256, 113] on button "Maybe later" at bounding box center [231, 103] width 49 height 17
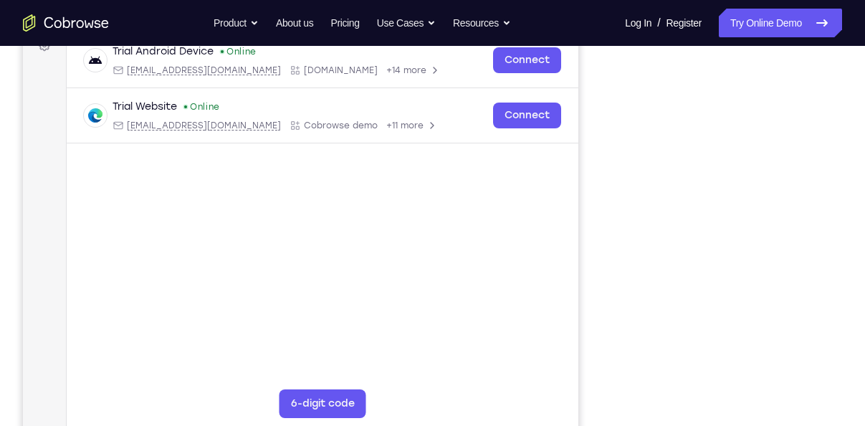
scroll to position [228, 0]
